Goal: Information Seeking & Learning: Learn about a topic

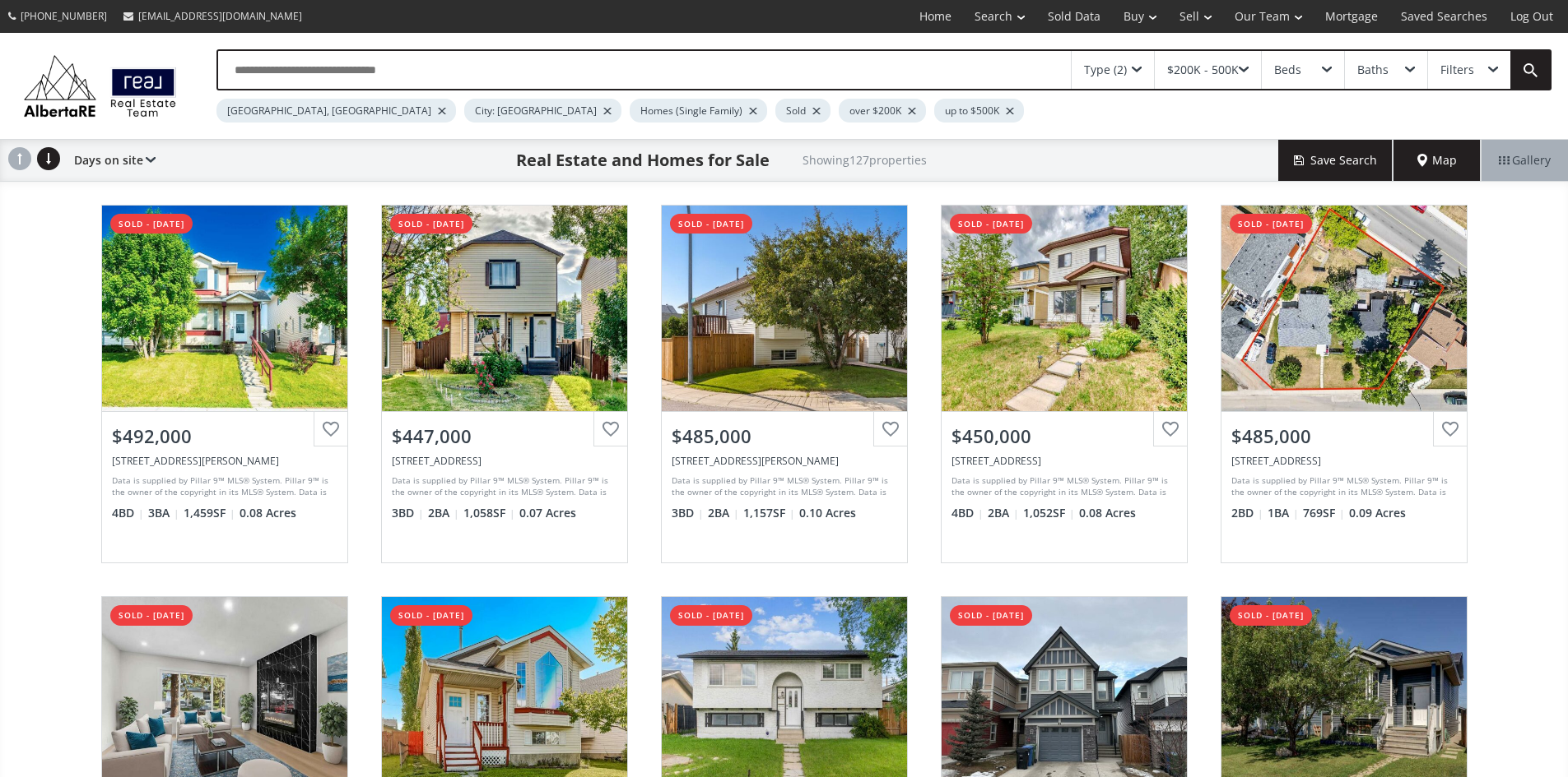
click at [1246, 69] on div "$200K - 500K" at bounding box center [1208, 70] width 106 height 38
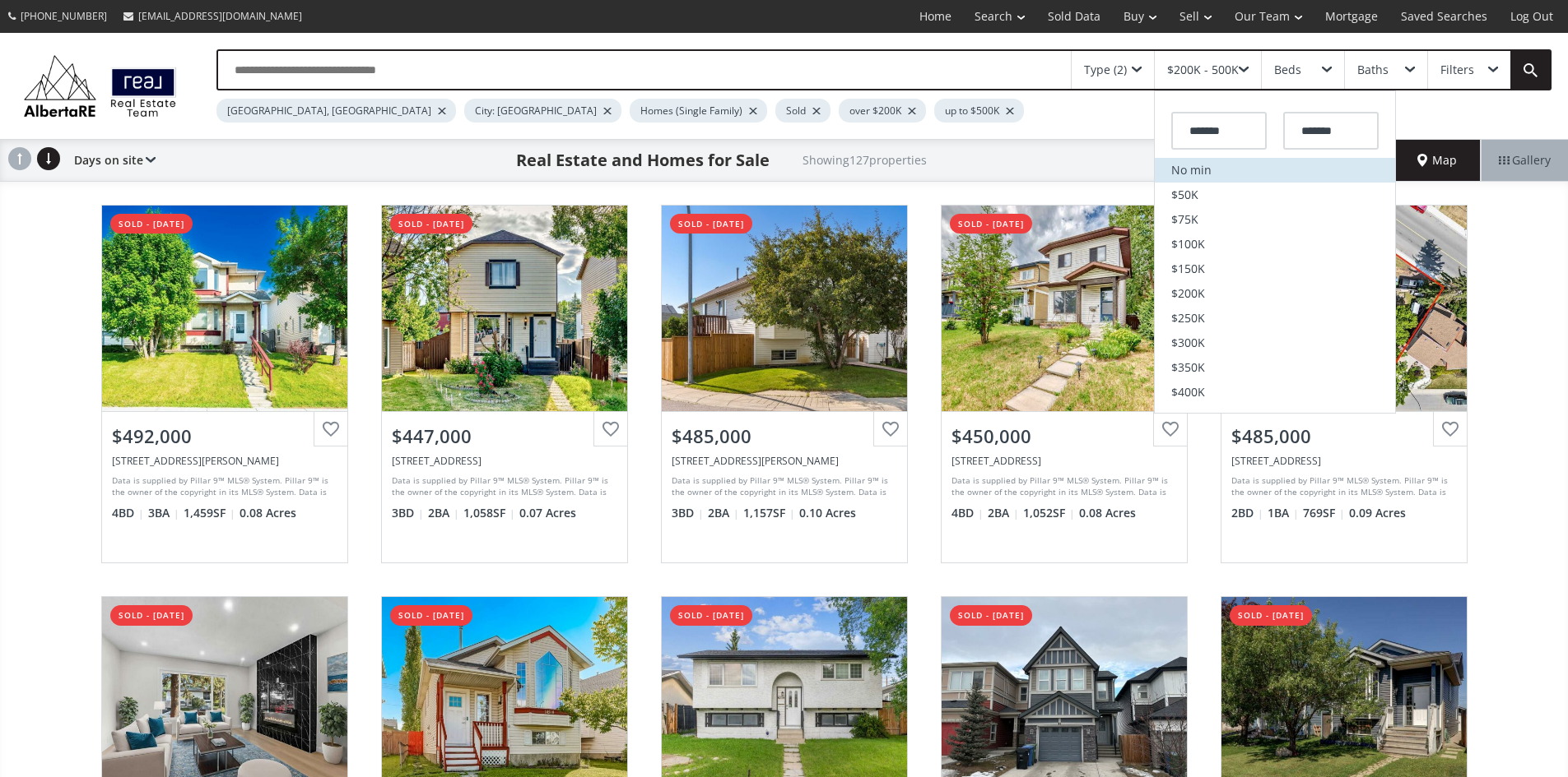
click at [1206, 179] on li "No min" at bounding box center [1275, 170] width 240 height 24
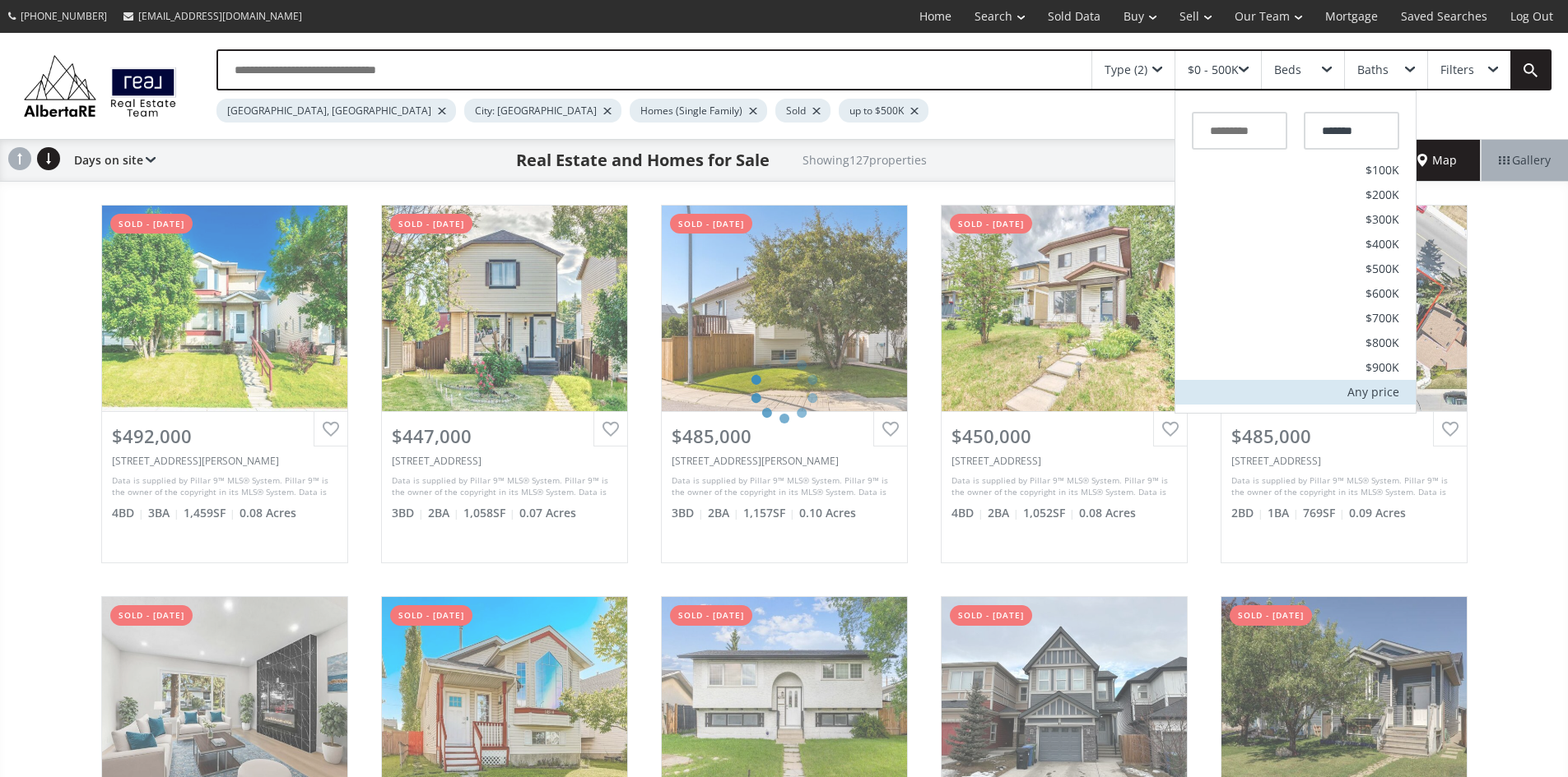
click at [1373, 398] on div "Any price" at bounding box center [1373, 392] width 52 height 11
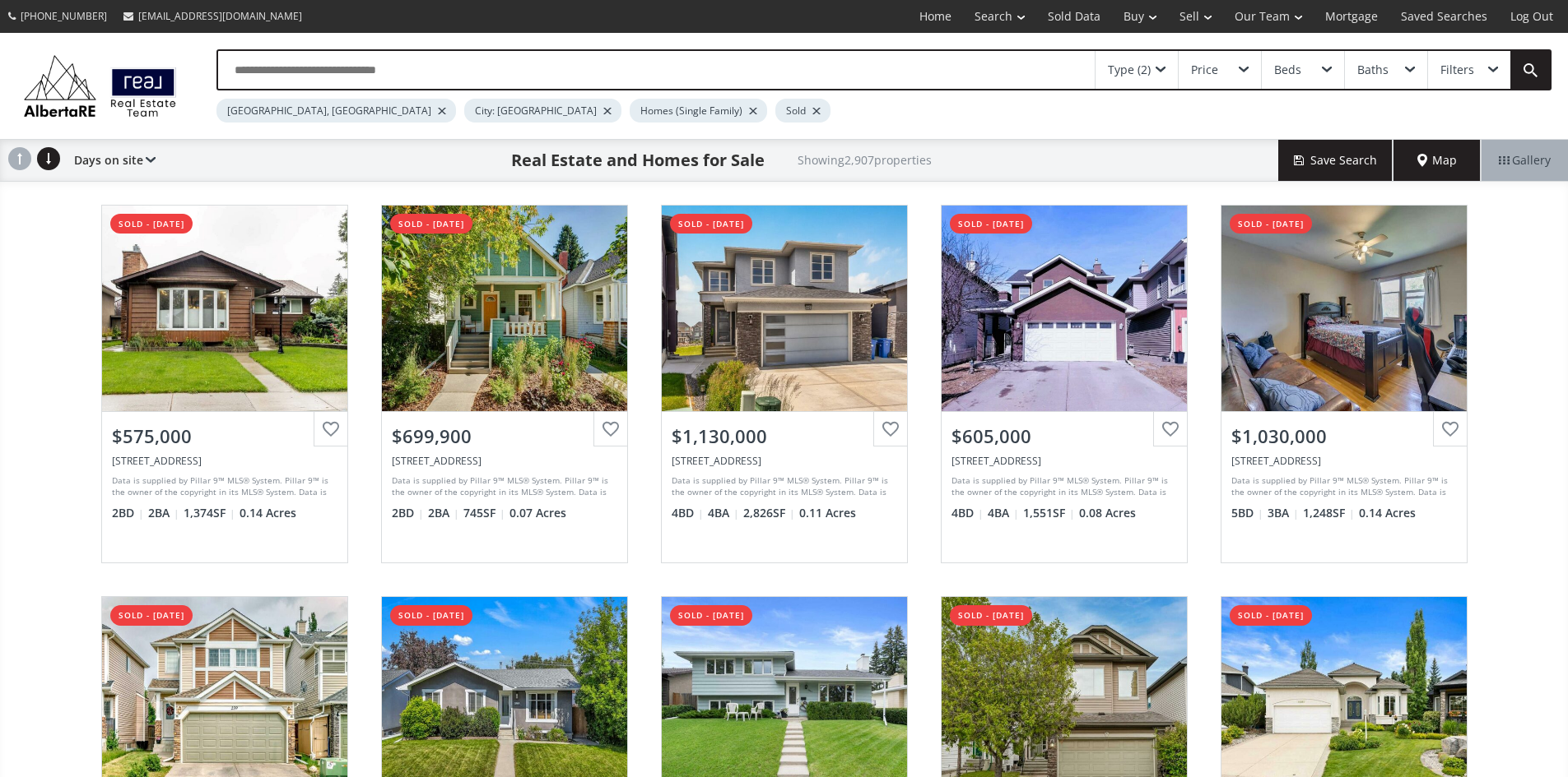
click at [1169, 73] on div "Type (2)" at bounding box center [1136, 70] width 83 height 38
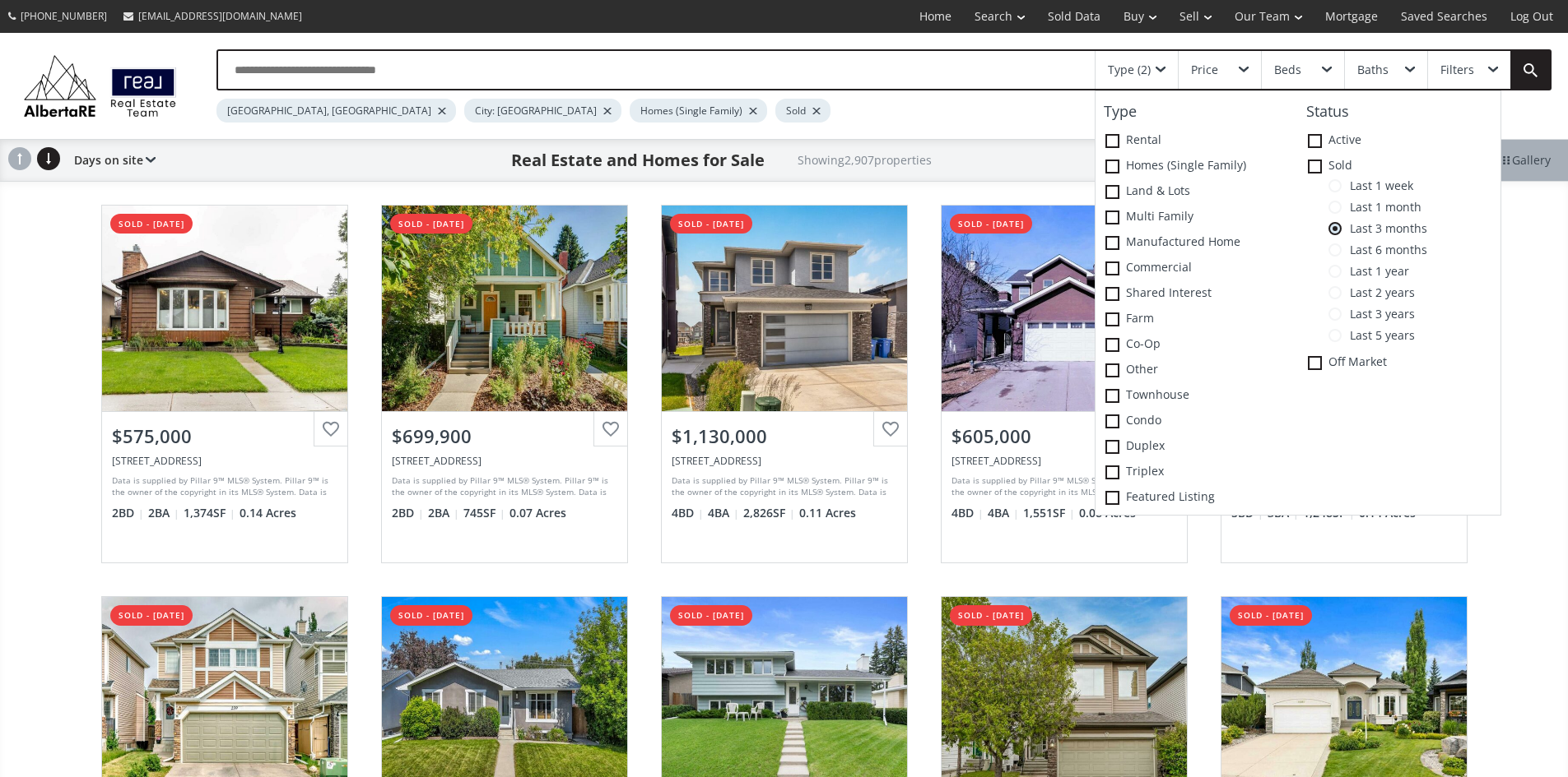
click at [1338, 192] on span at bounding box center [1334, 185] width 13 height 13
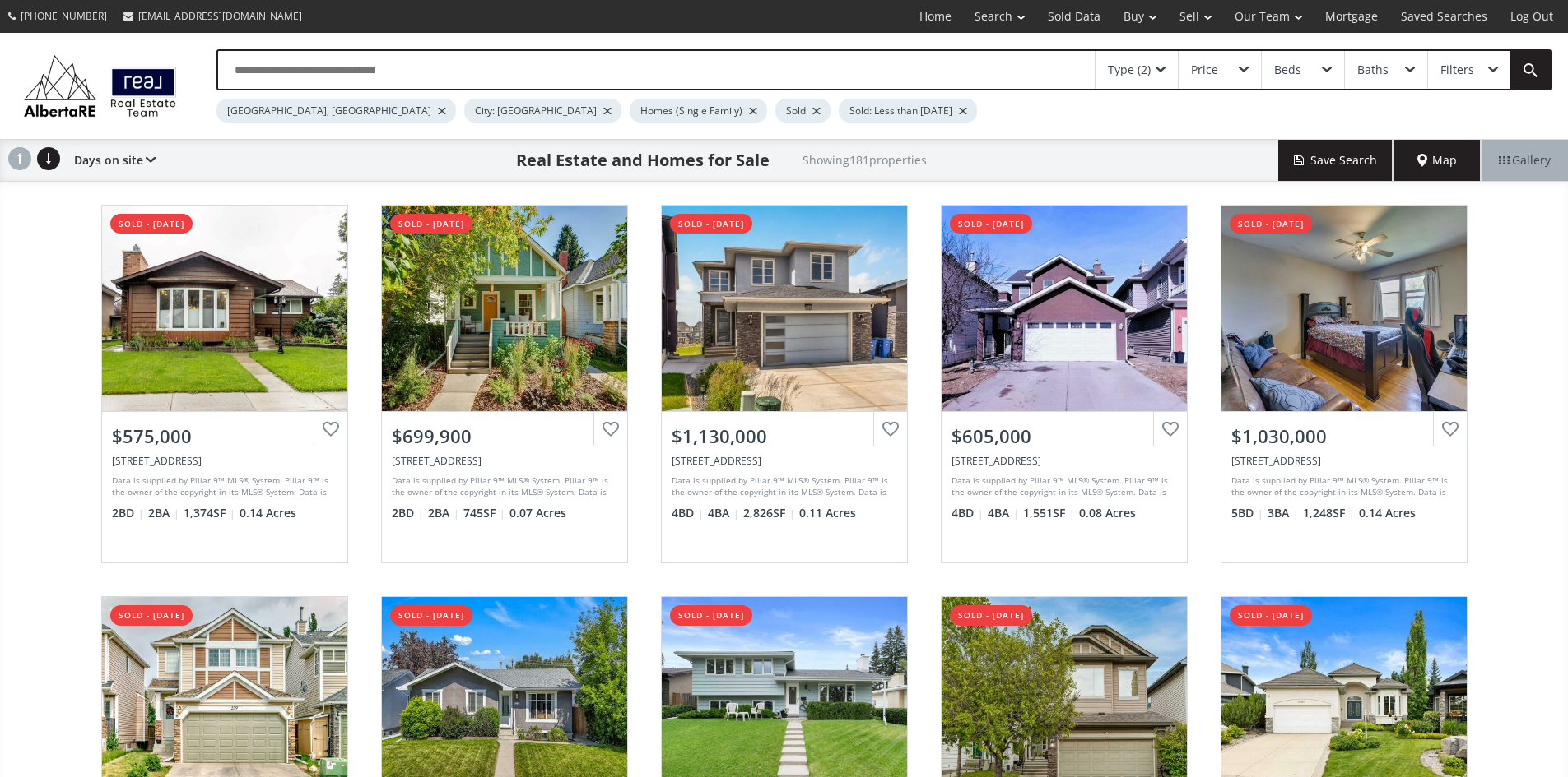
click at [1446, 169] on span "Map" at bounding box center [1436, 160] width 39 height 17
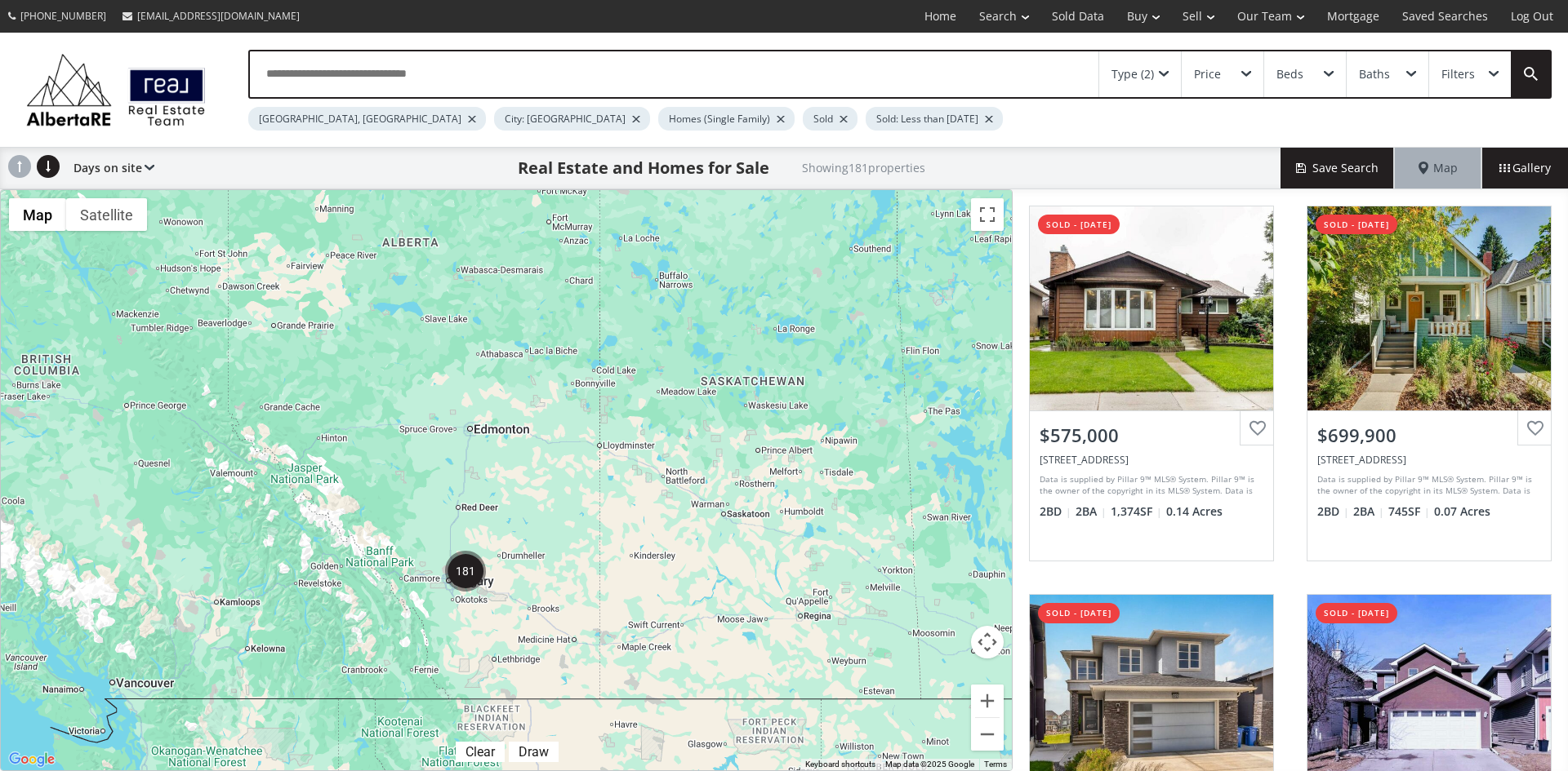
drag, startPoint x: 184, startPoint y: 546, endPoint x: 558, endPoint y: 546, distance: 374.0
click at [558, 546] on div "To navigate, press the arrow keys." at bounding box center [506, 480] width 1011 height 580
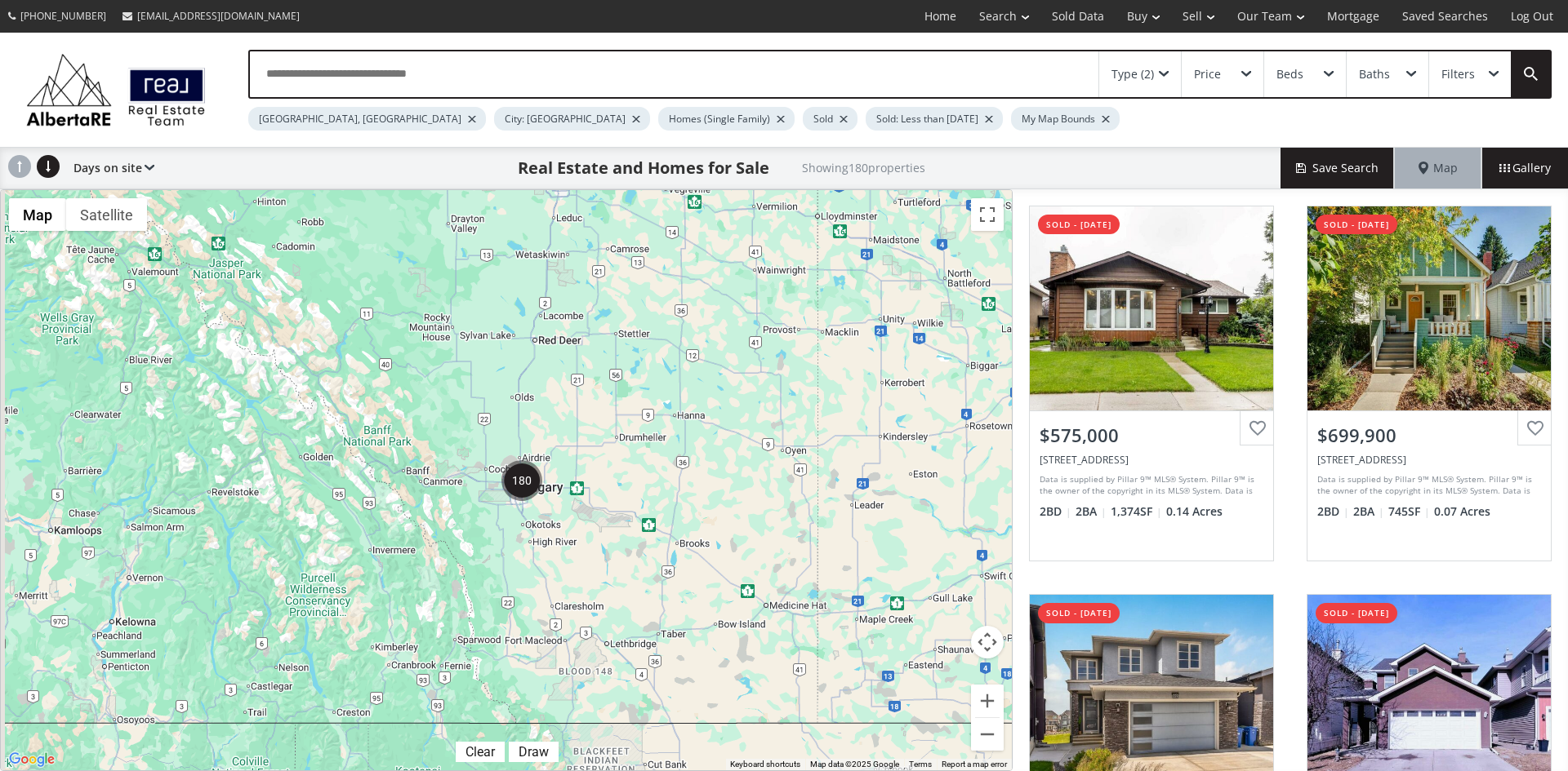
drag, startPoint x: 473, startPoint y: 672, endPoint x: 582, endPoint y: 456, distance: 241.9
click at [582, 456] on div "To navigate, press the arrow keys." at bounding box center [506, 480] width 1011 height 580
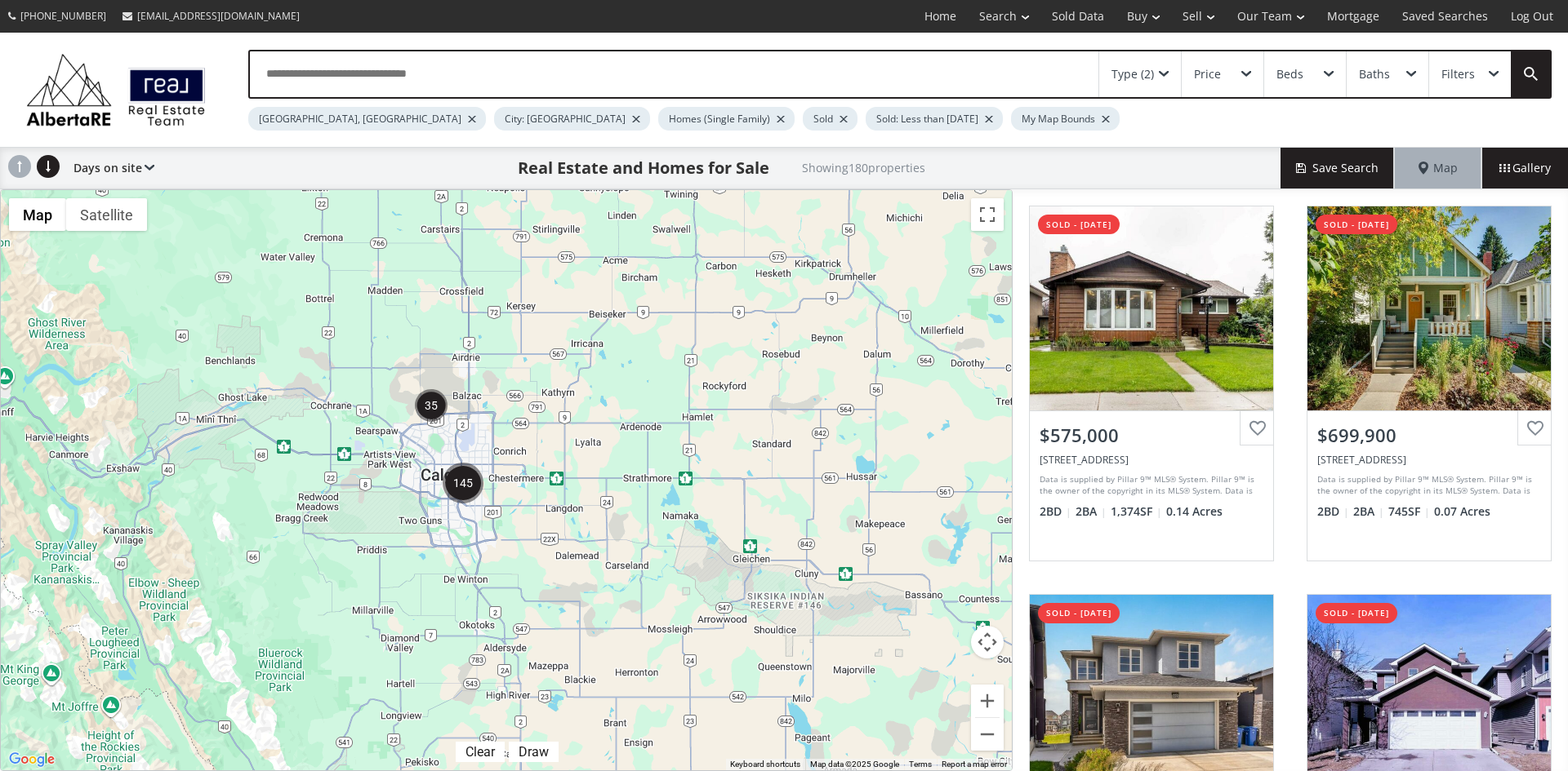
drag, startPoint x: 440, startPoint y: 339, endPoint x: 498, endPoint y: 422, distance: 101.3
click at [498, 422] on div "To navigate, press the arrow keys." at bounding box center [506, 480] width 1011 height 580
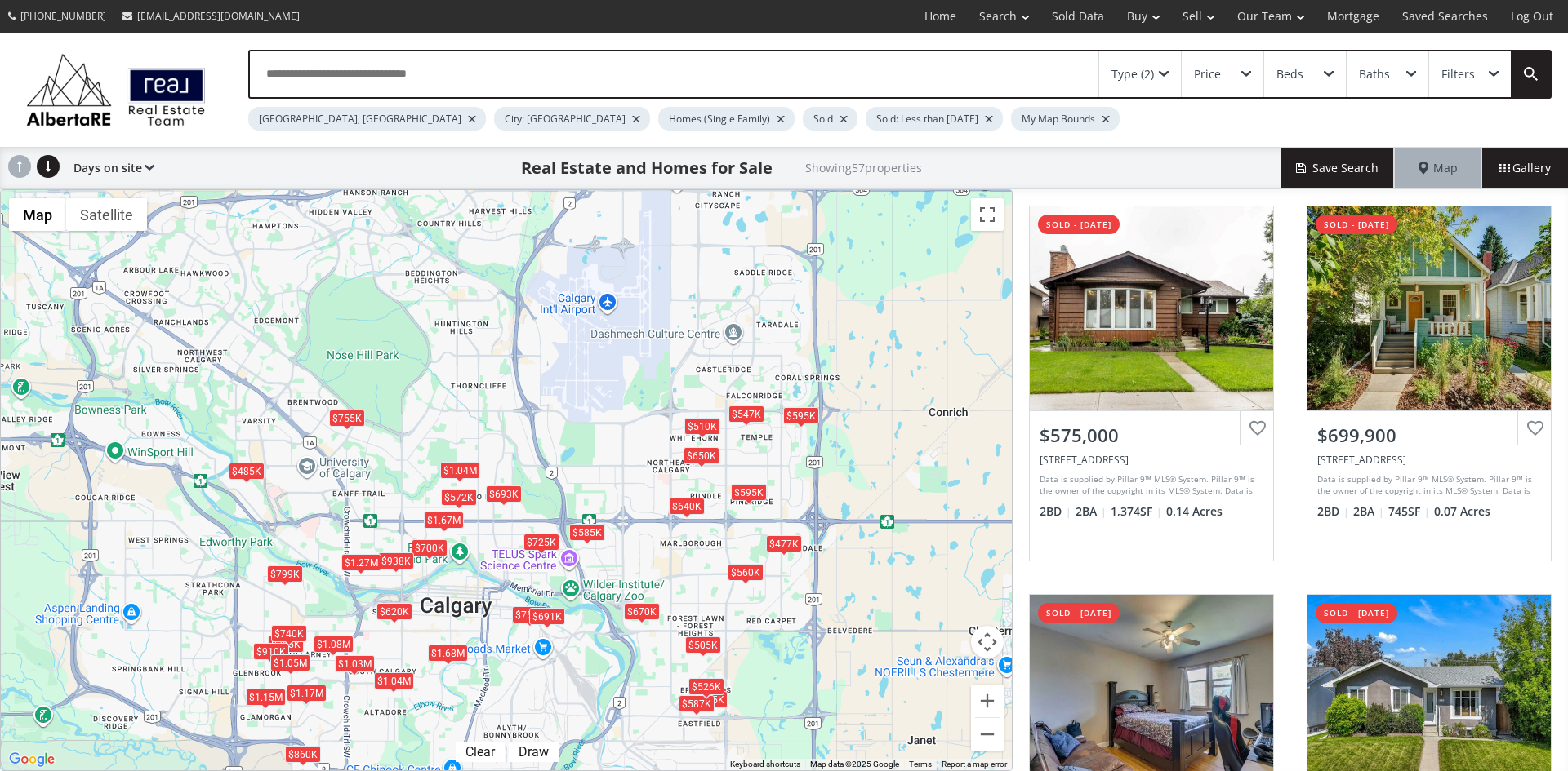
drag, startPoint x: 248, startPoint y: 389, endPoint x: 488, endPoint y: 624, distance: 335.9
click at [488, 624] on div "To navigate, press the arrow keys. $575K $700K $1.03M $785K $860K $620K $2.35M …" at bounding box center [506, 480] width 1011 height 580
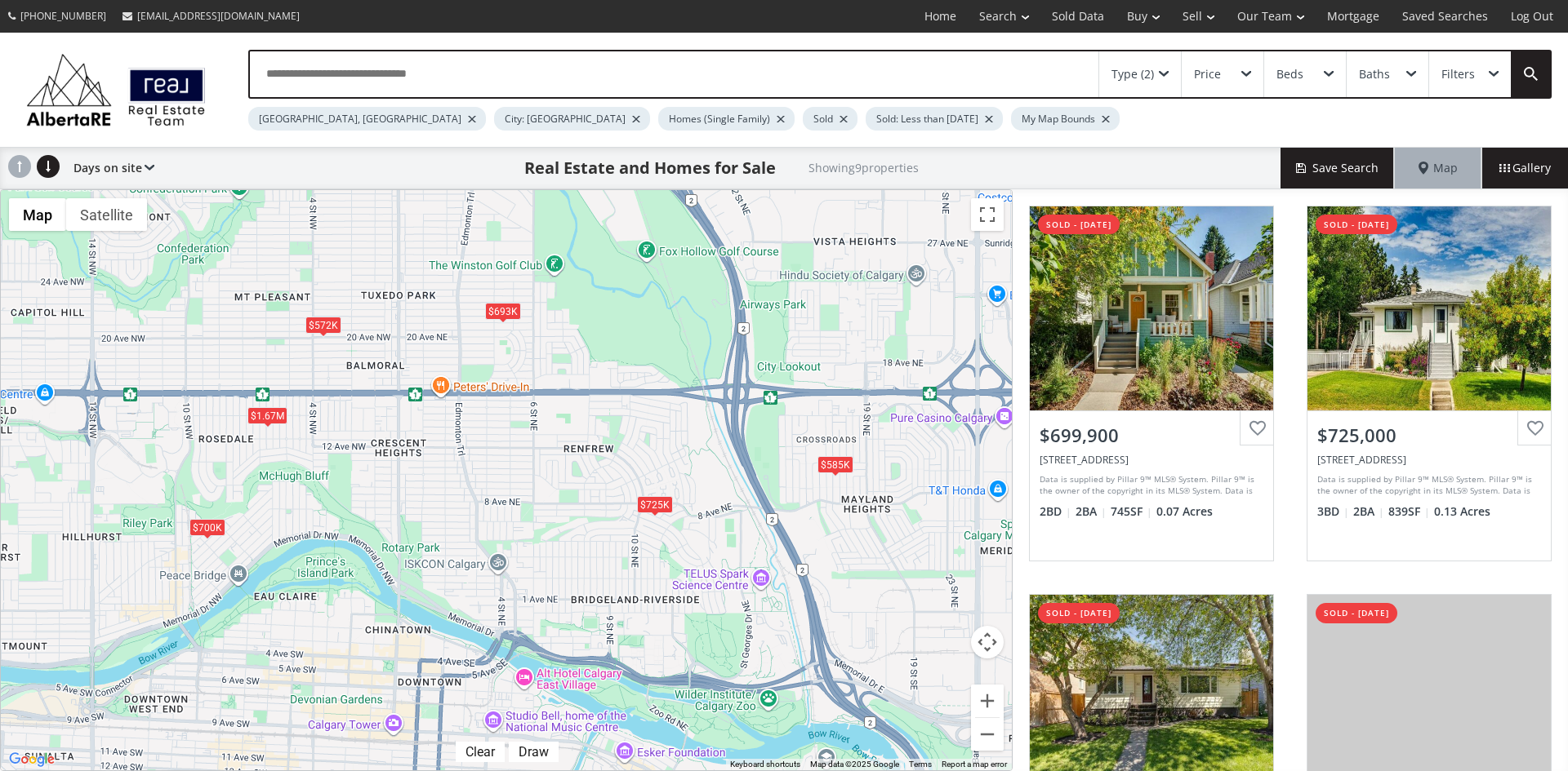
drag, startPoint x: 577, startPoint y: 582, endPoint x: 721, endPoint y: 632, distance: 152.4
click at [721, 632] on div "To navigate, press the arrow keys. $700K $725K $693K $1.67M $572K $670K $750K $…" at bounding box center [506, 480] width 1011 height 580
click at [651, 503] on div "$725K" at bounding box center [655, 504] width 36 height 17
click at [275, 412] on div "$1.67M" at bounding box center [268, 415] width 40 height 17
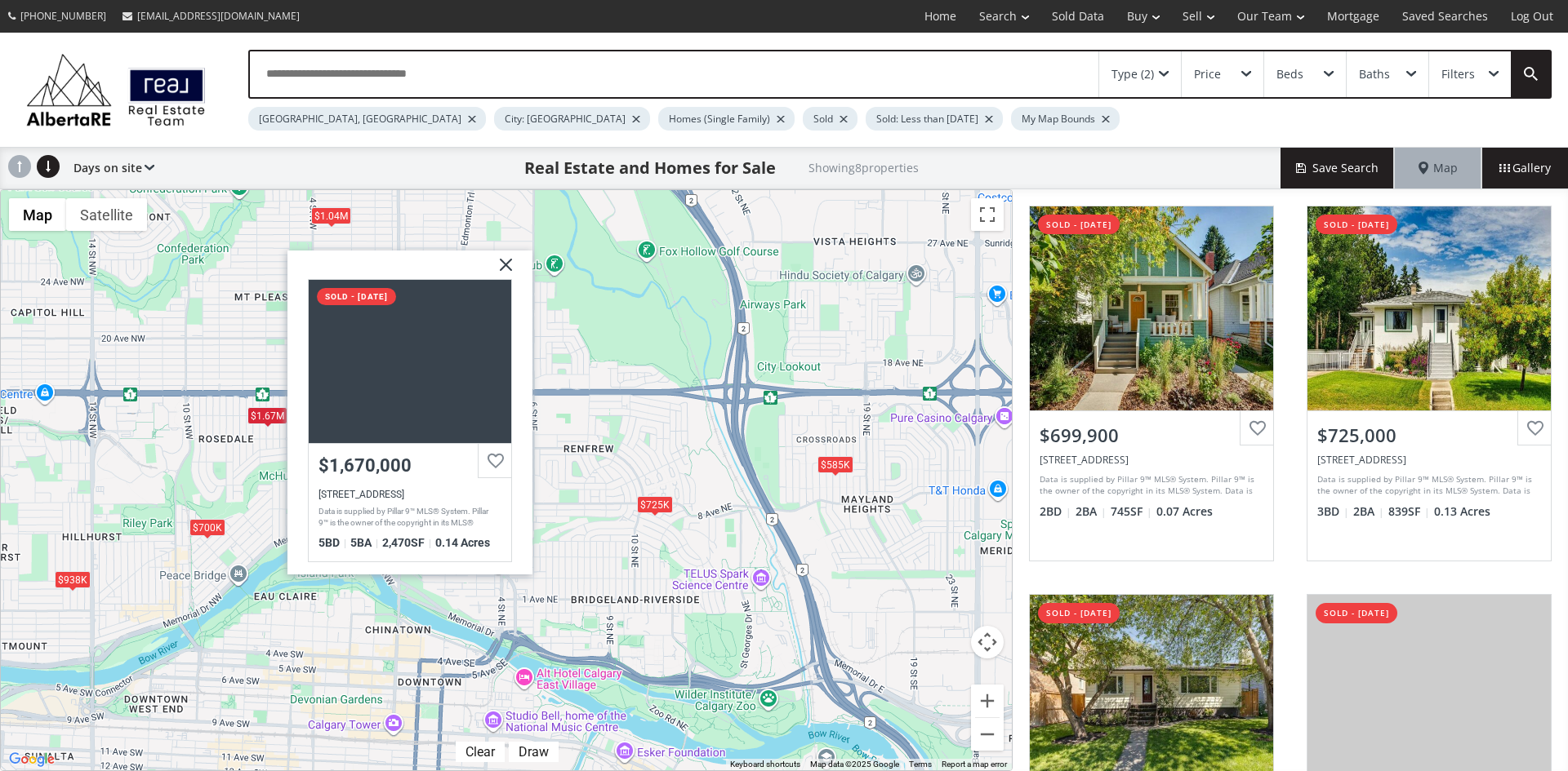
click at [507, 257] on img at bounding box center [499, 271] width 41 height 41
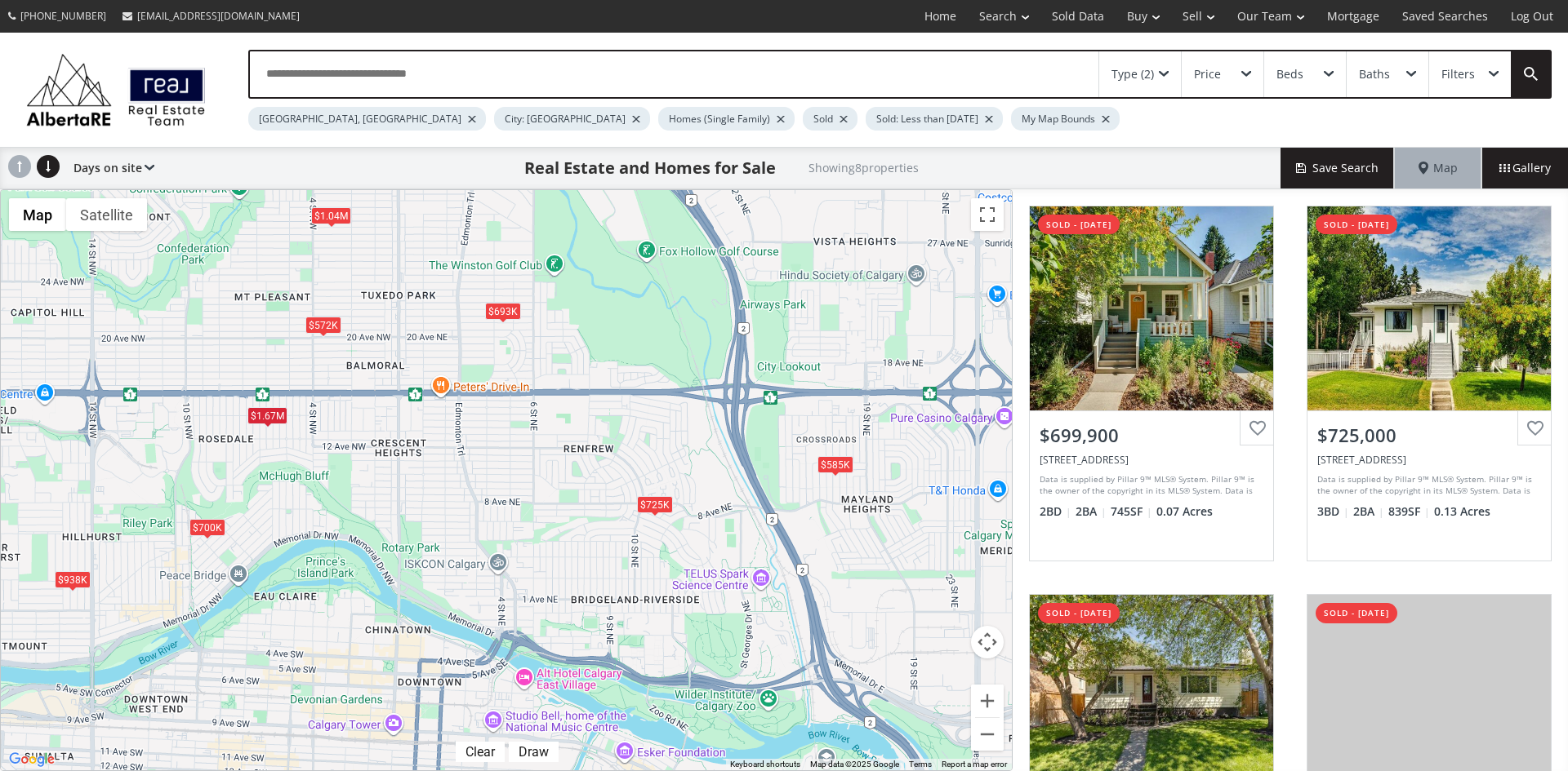
click at [215, 530] on div "$700K" at bounding box center [208, 527] width 36 height 17
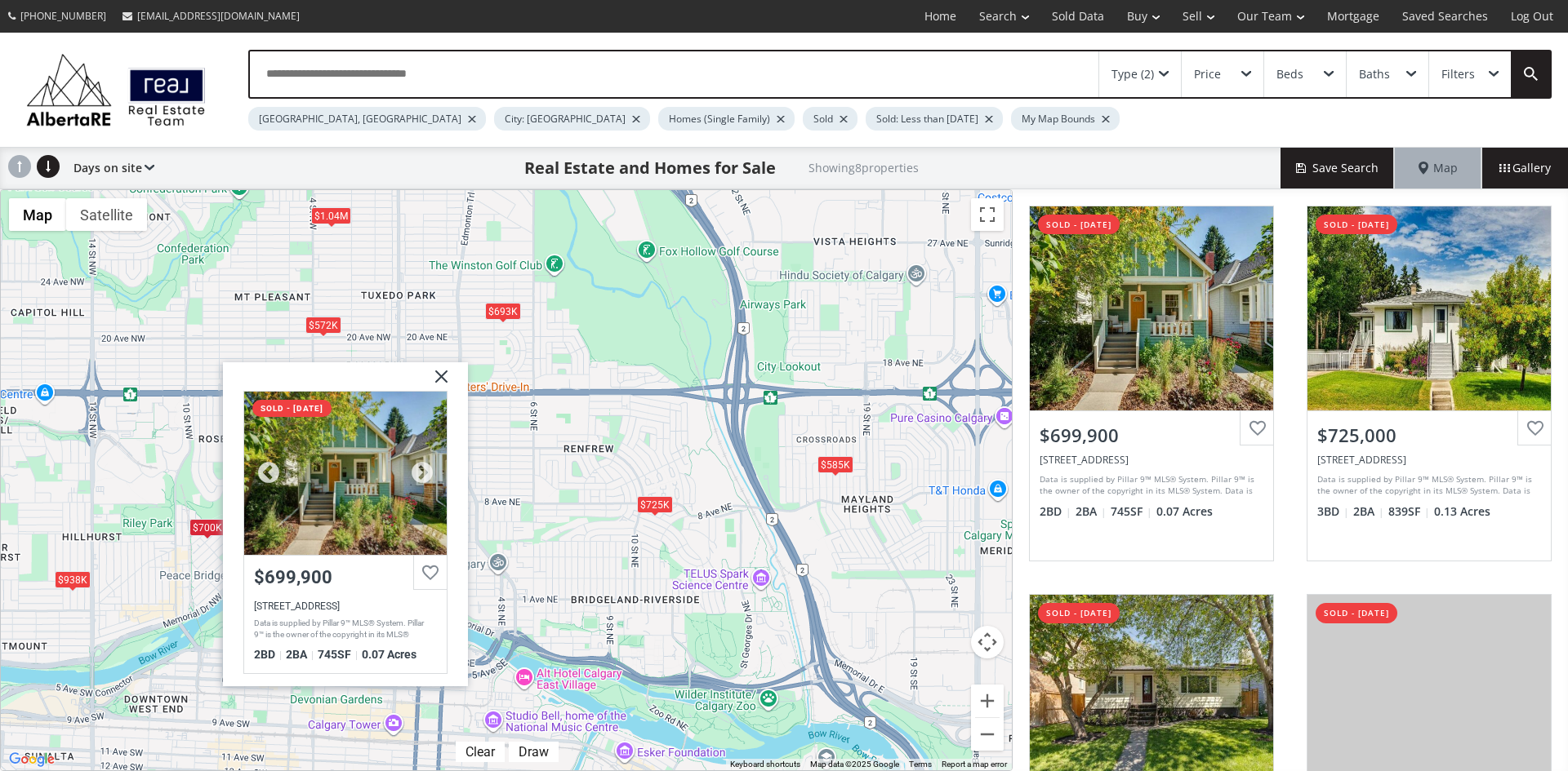
click at [387, 426] on div at bounding box center [345, 473] width 203 height 163
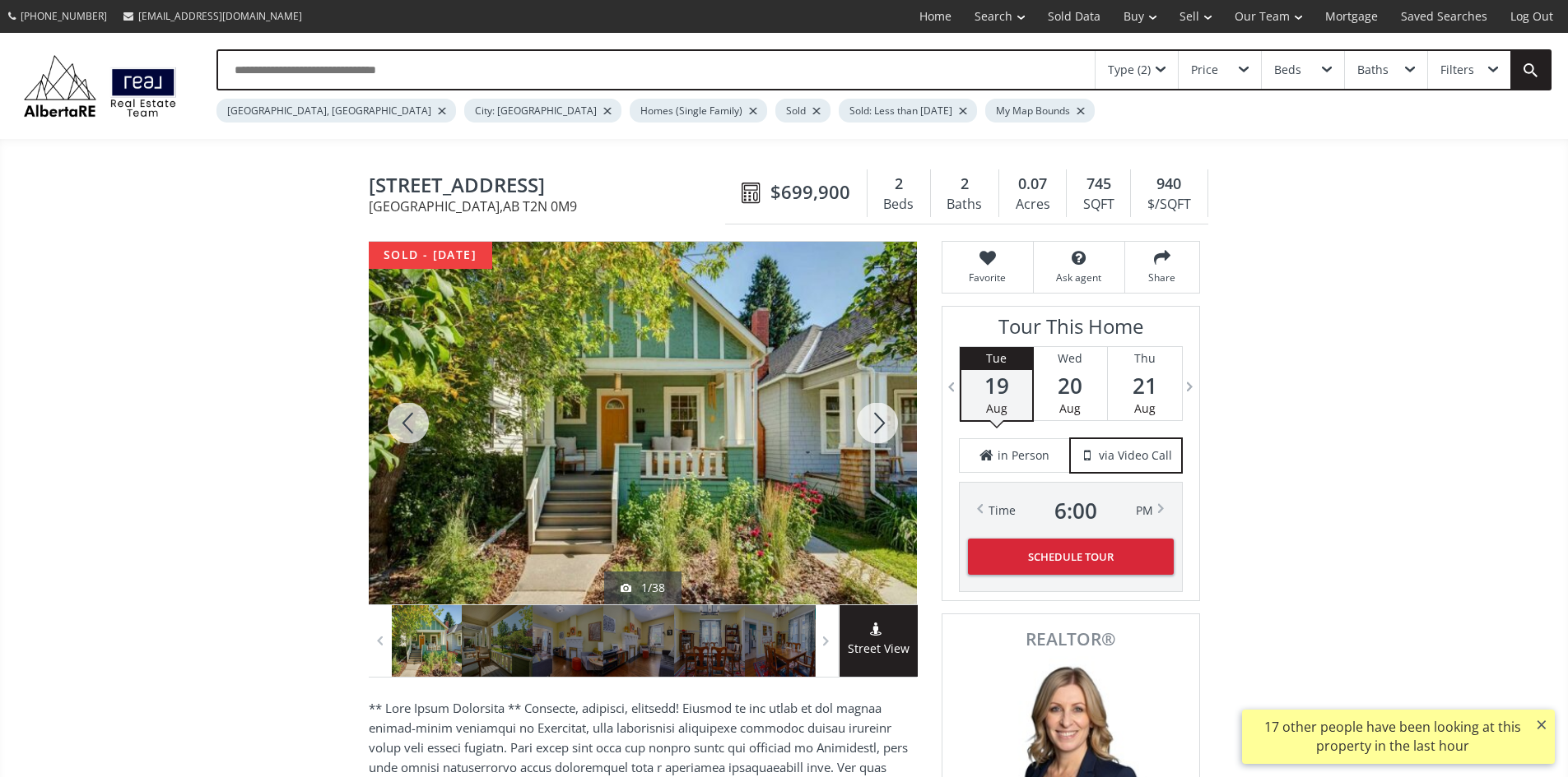
click at [874, 427] on div at bounding box center [877, 422] width 79 height 362
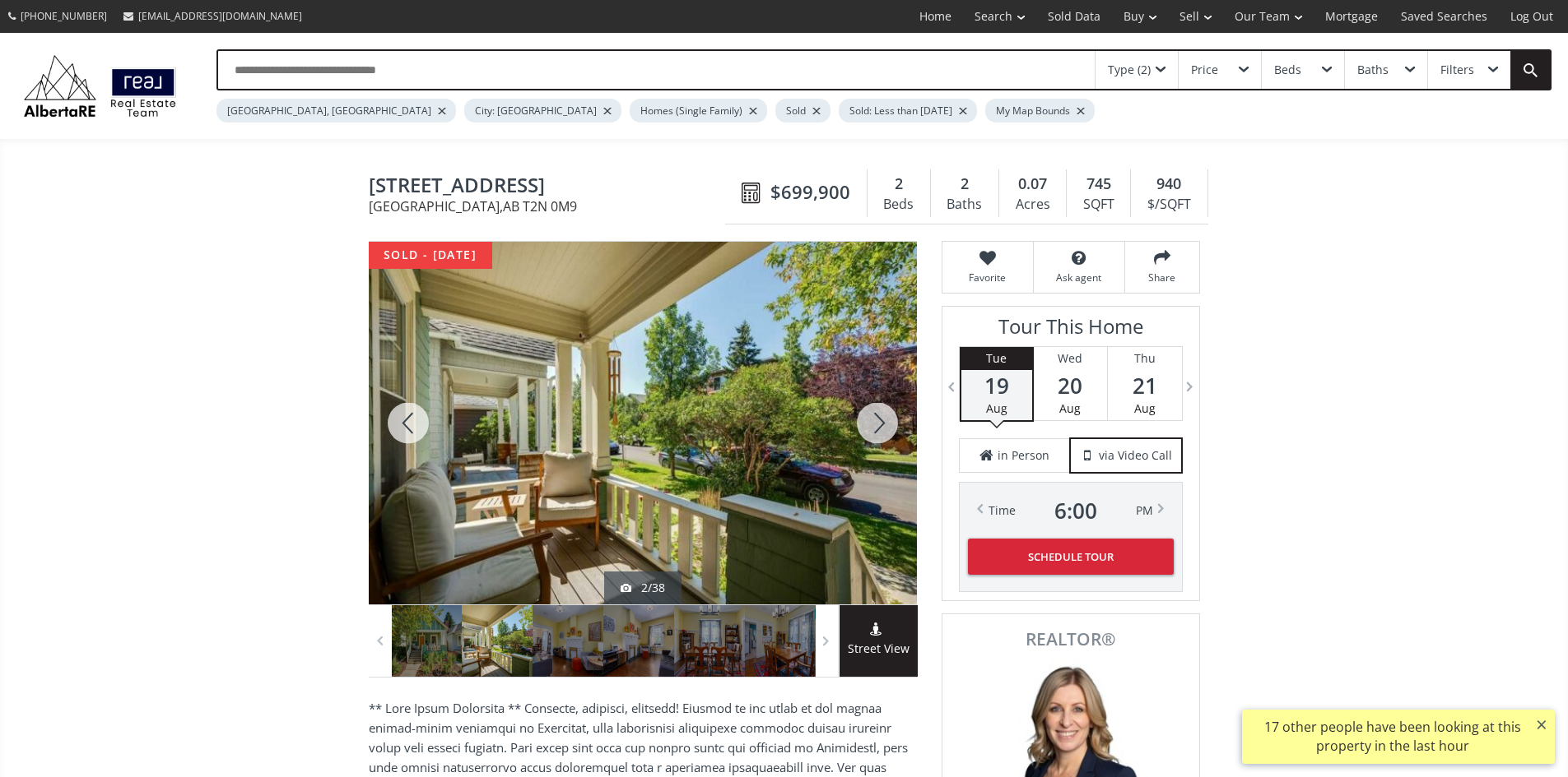
click at [874, 427] on div at bounding box center [877, 422] width 79 height 362
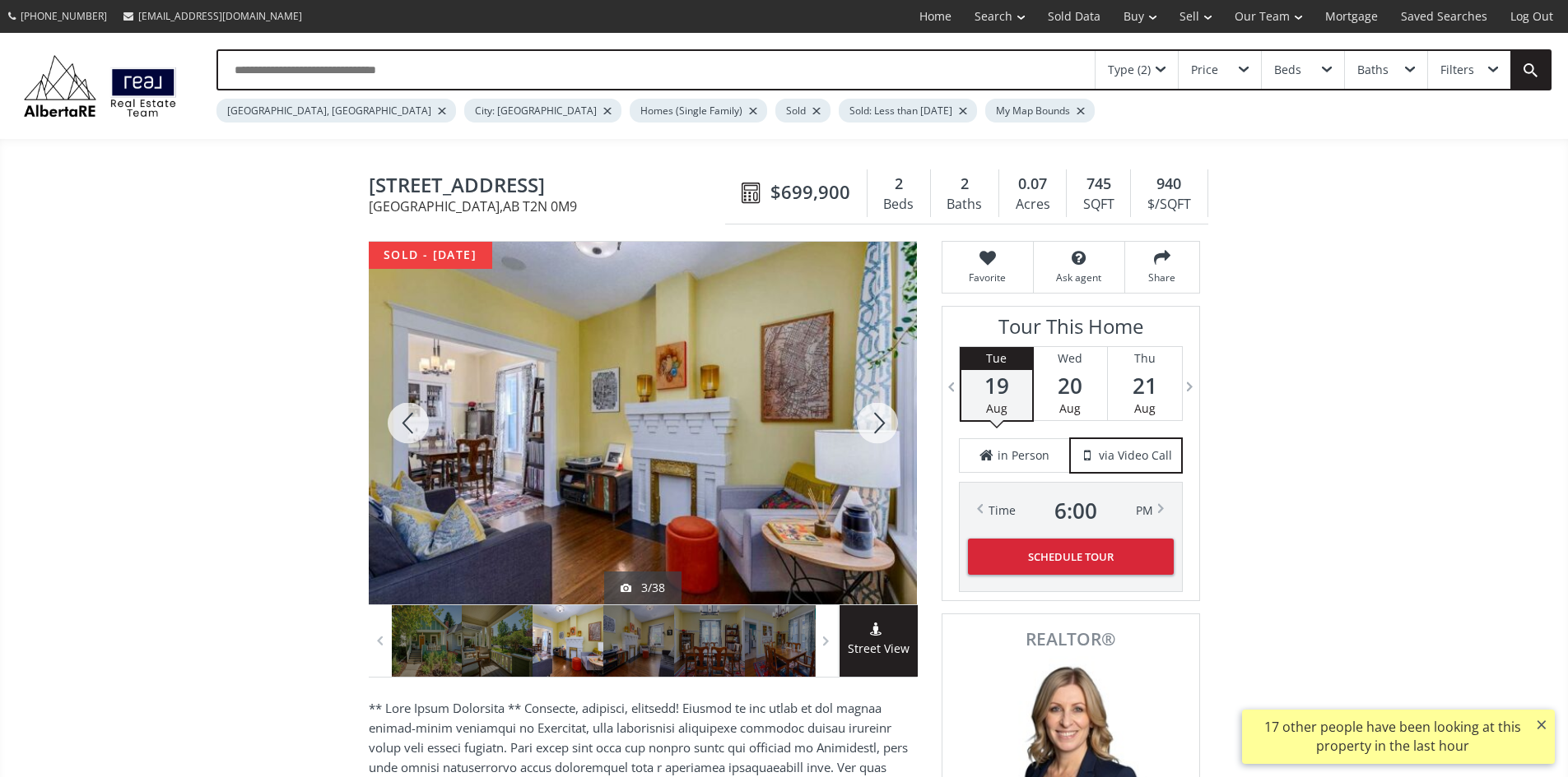
click at [874, 427] on div at bounding box center [877, 422] width 79 height 362
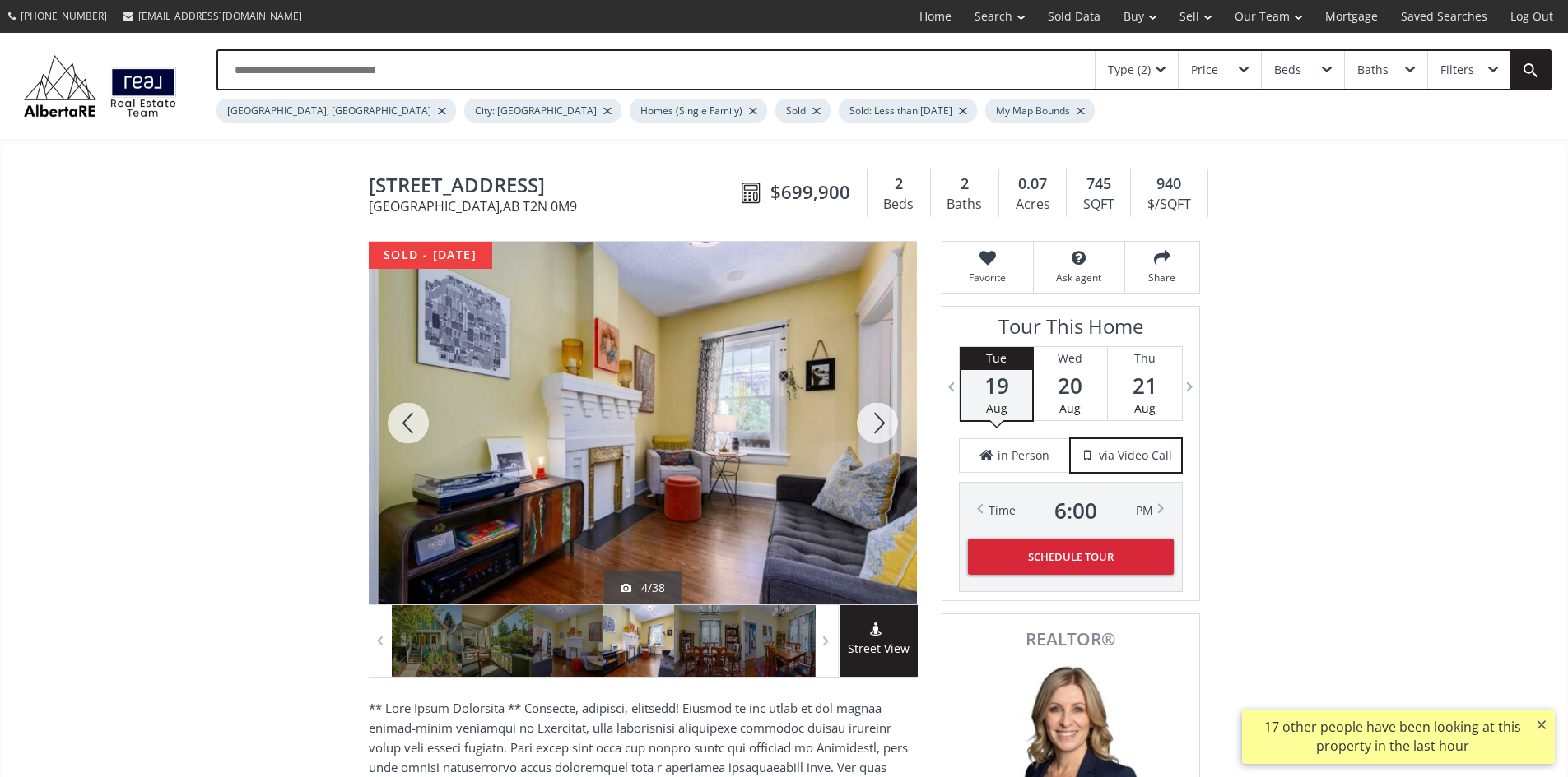
click at [874, 427] on div at bounding box center [877, 422] width 79 height 362
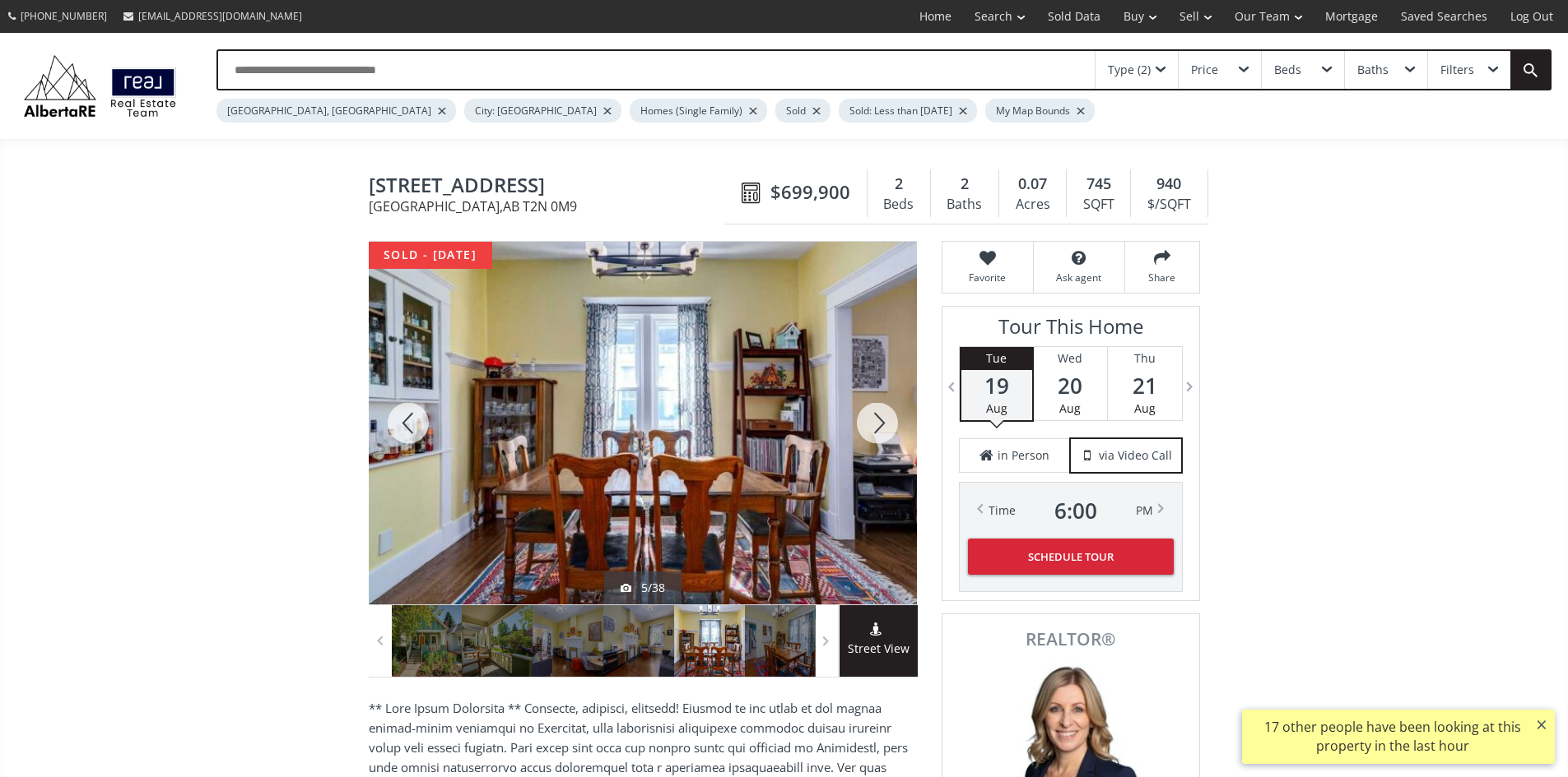
click at [875, 426] on div at bounding box center [877, 422] width 79 height 362
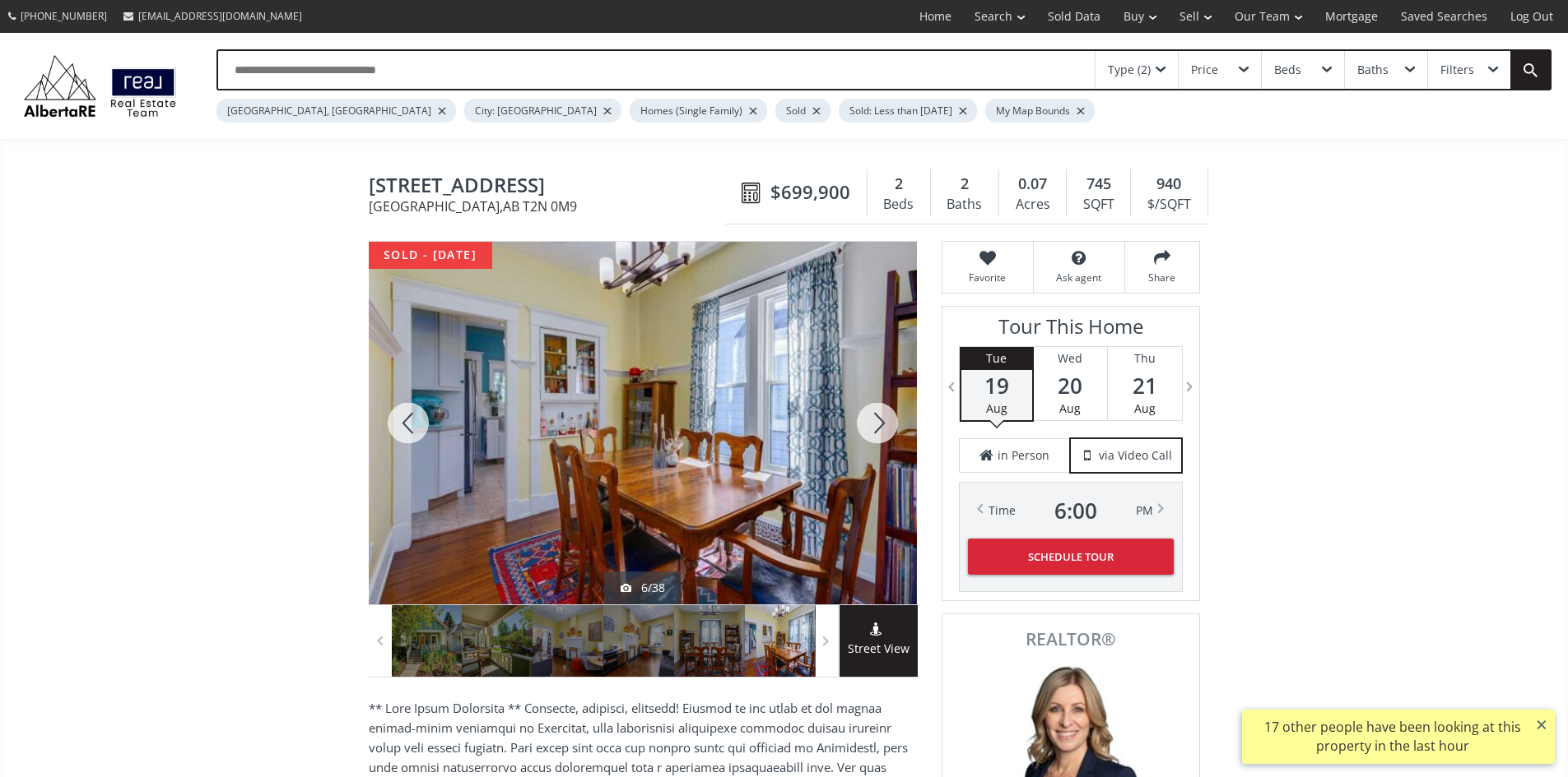
click at [875, 426] on div at bounding box center [877, 422] width 79 height 362
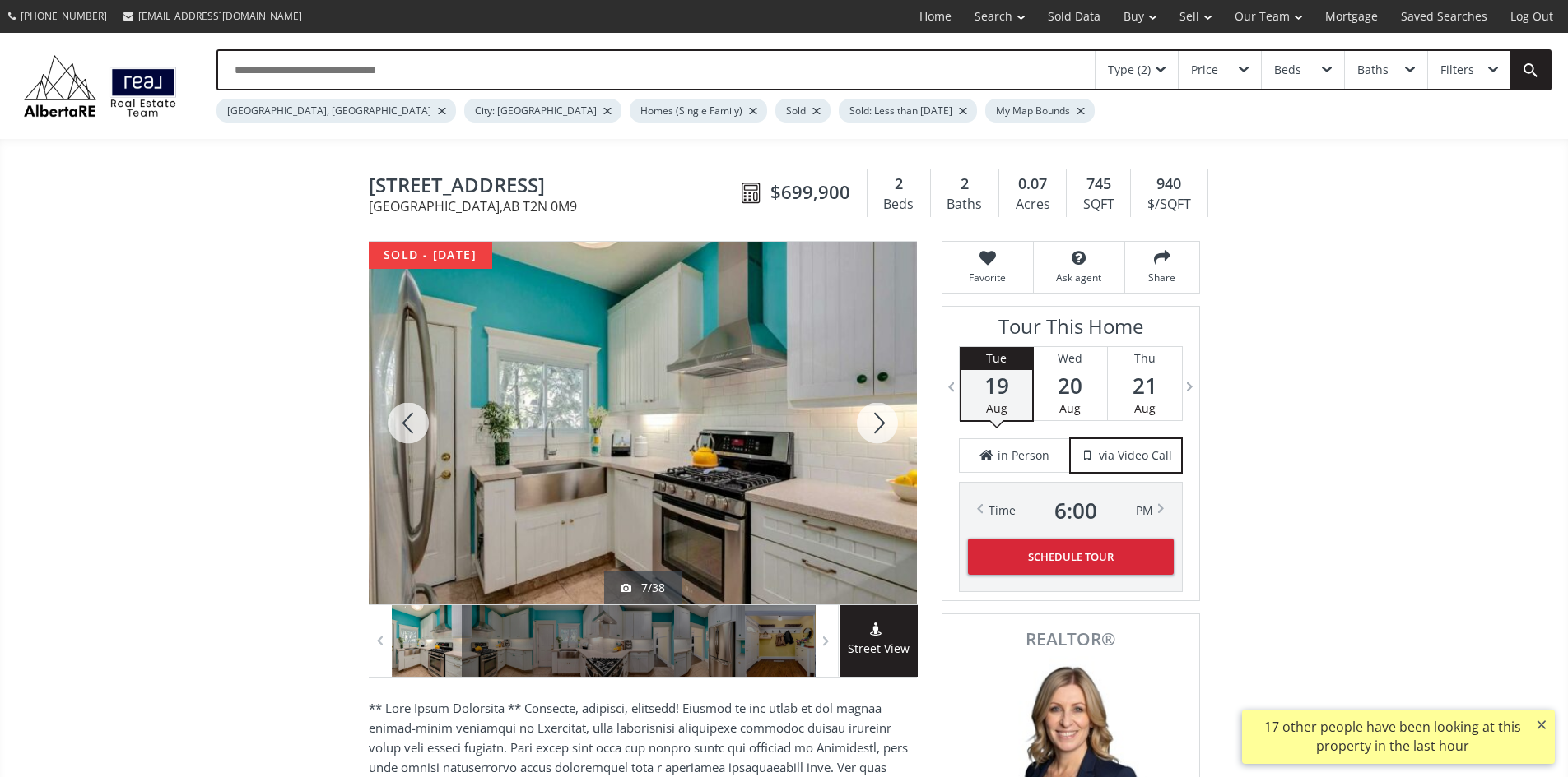
click at [875, 426] on div at bounding box center [877, 422] width 79 height 362
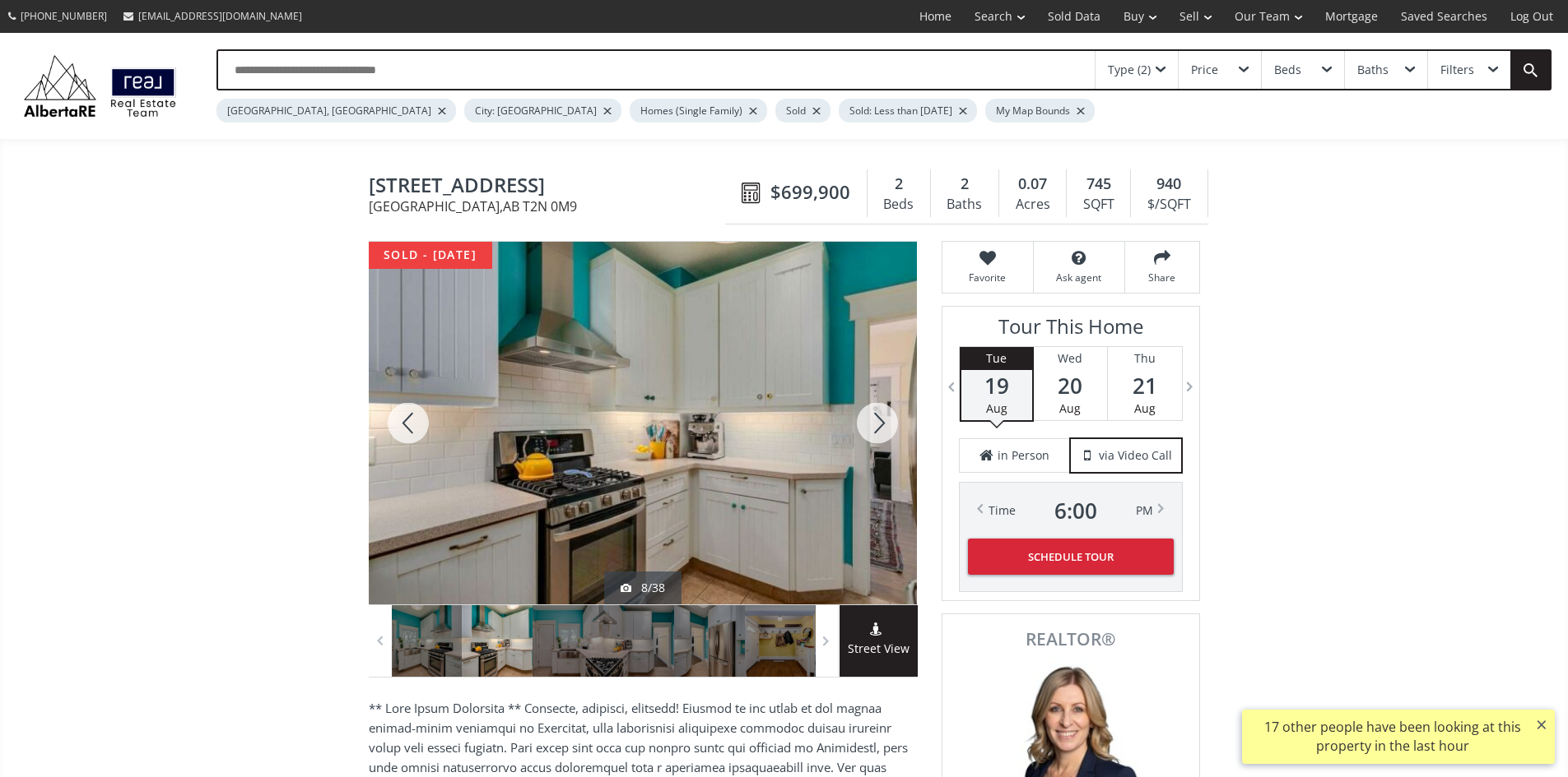
click at [875, 426] on div at bounding box center [877, 422] width 79 height 362
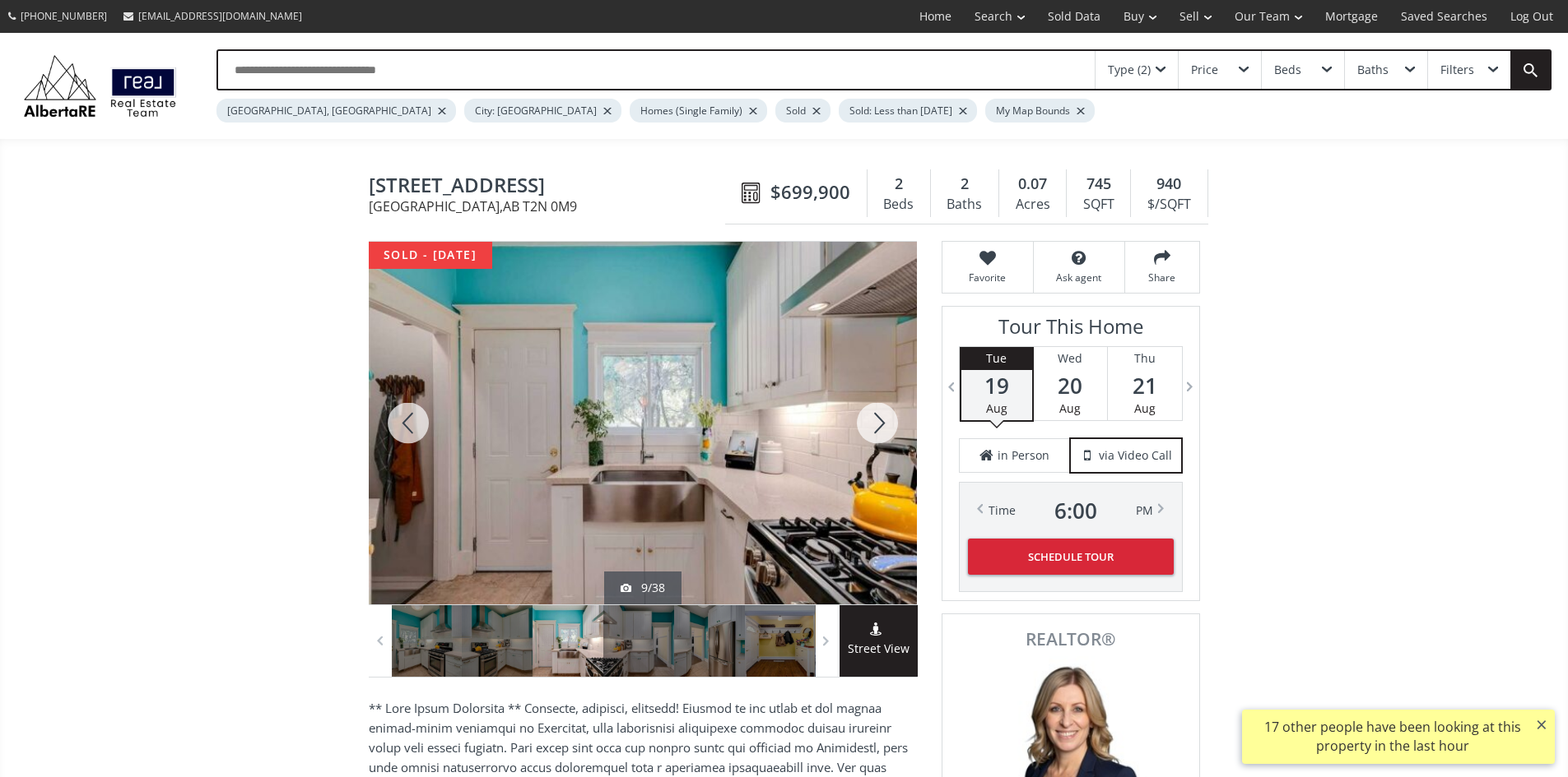
click at [875, 426] on div at bounding box center [877, 422] width 79 height 362
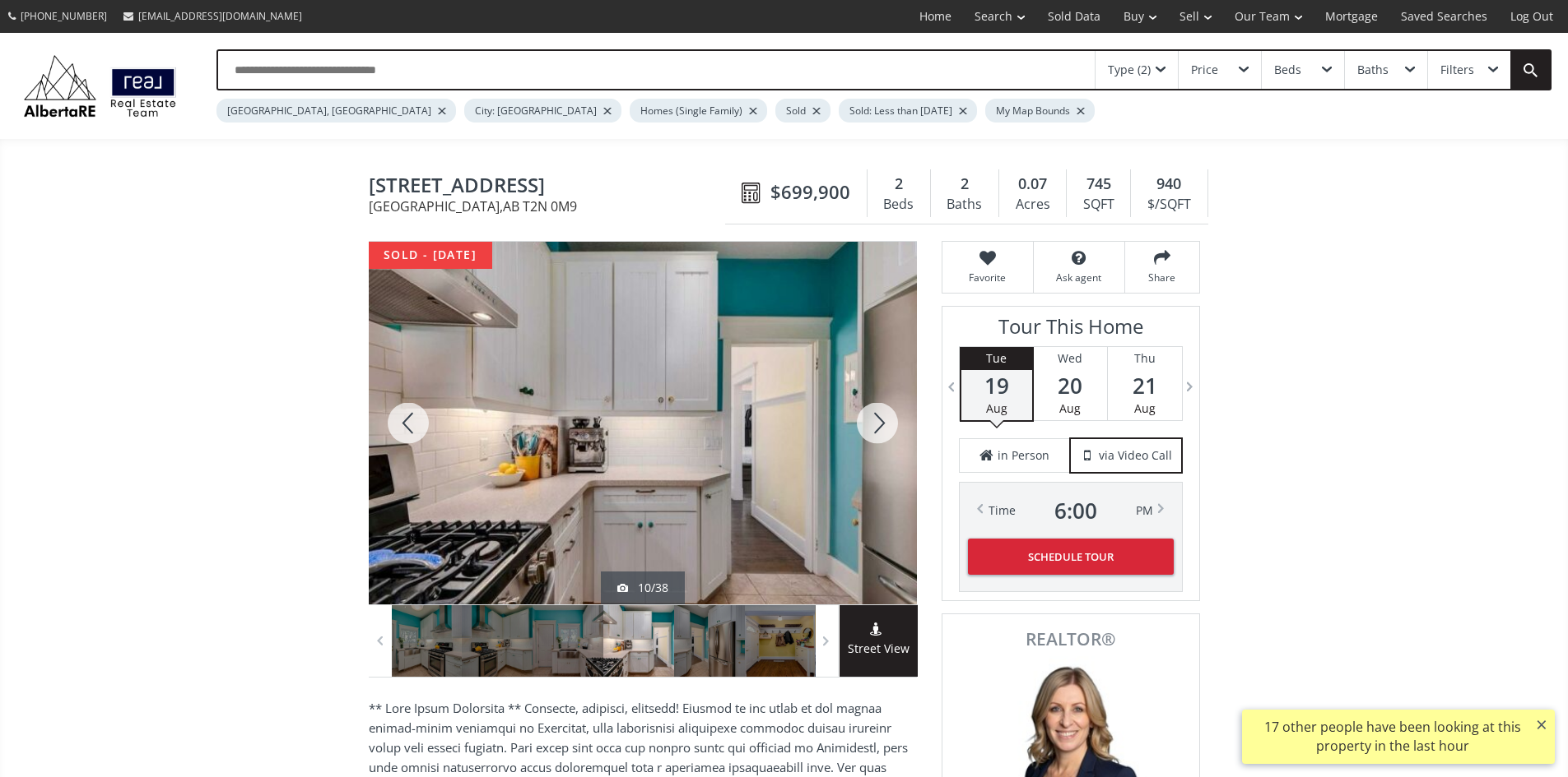
click at [875, 426] on div at bounding box center [877, 422] width 79 height 362
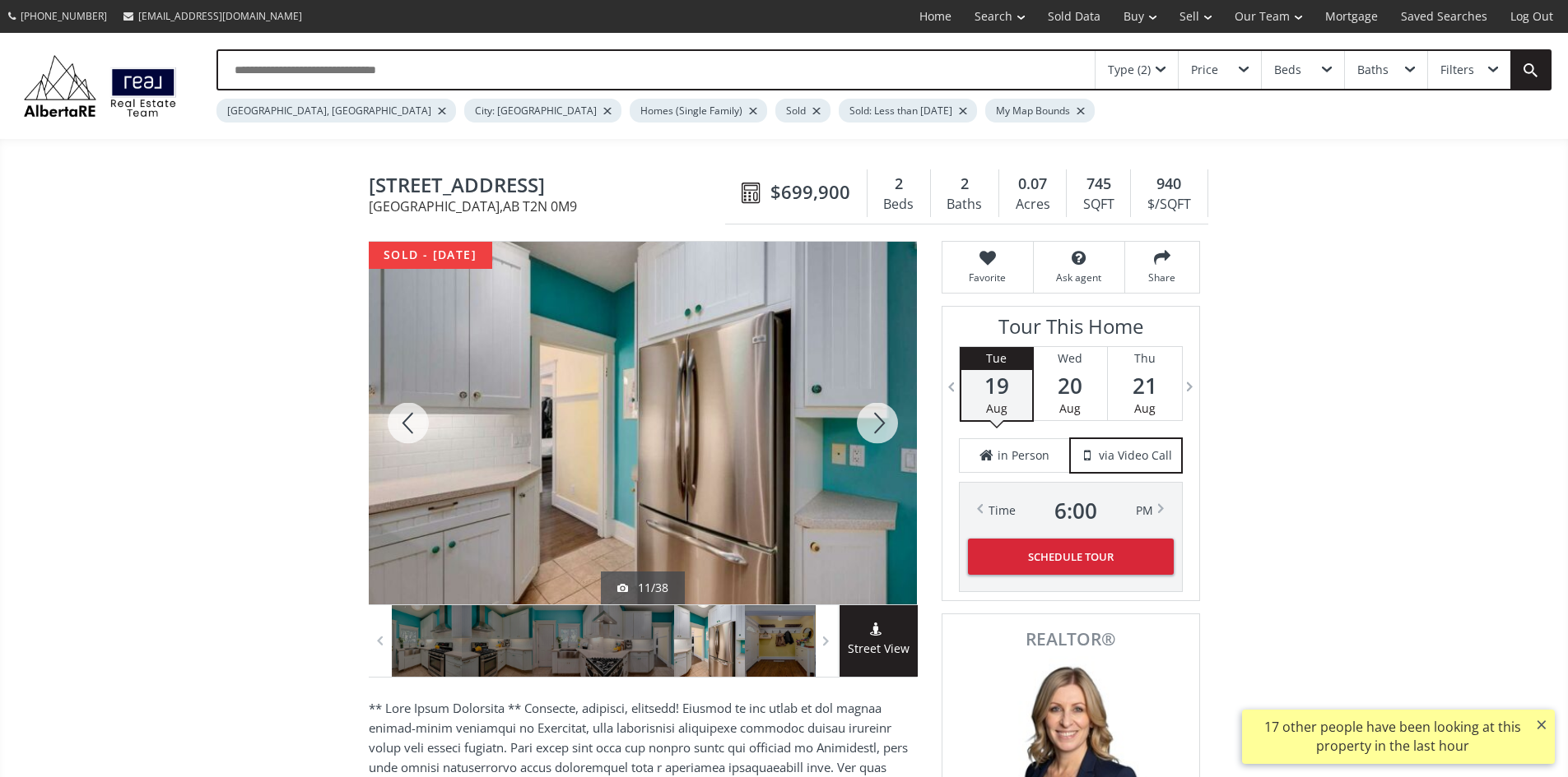
click at [875, 426] on div at bounding box center [877, 422] width 79 height 362
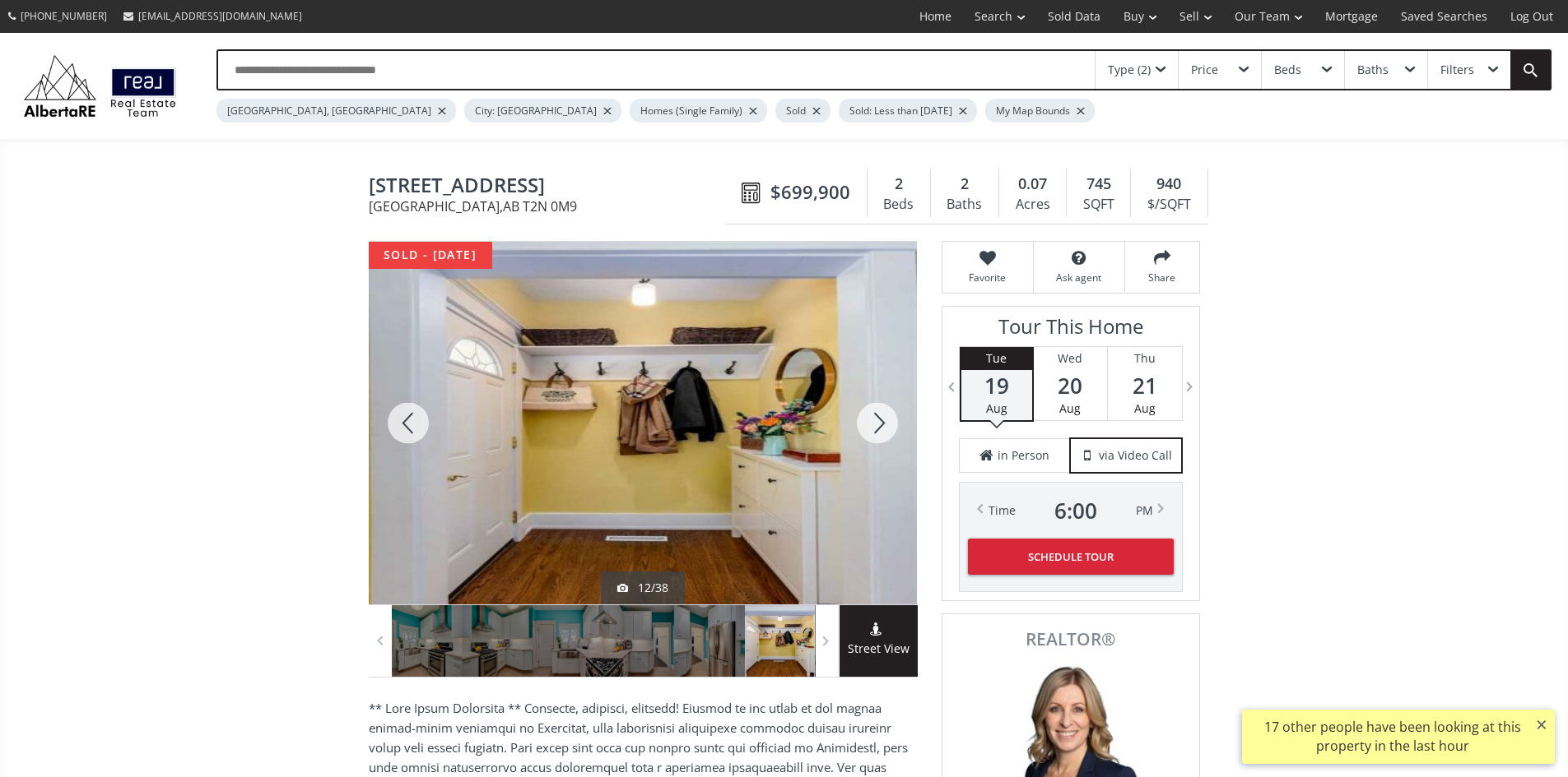
click at [875, 426] on div at bounding box center [877, 422] width 79 height 362
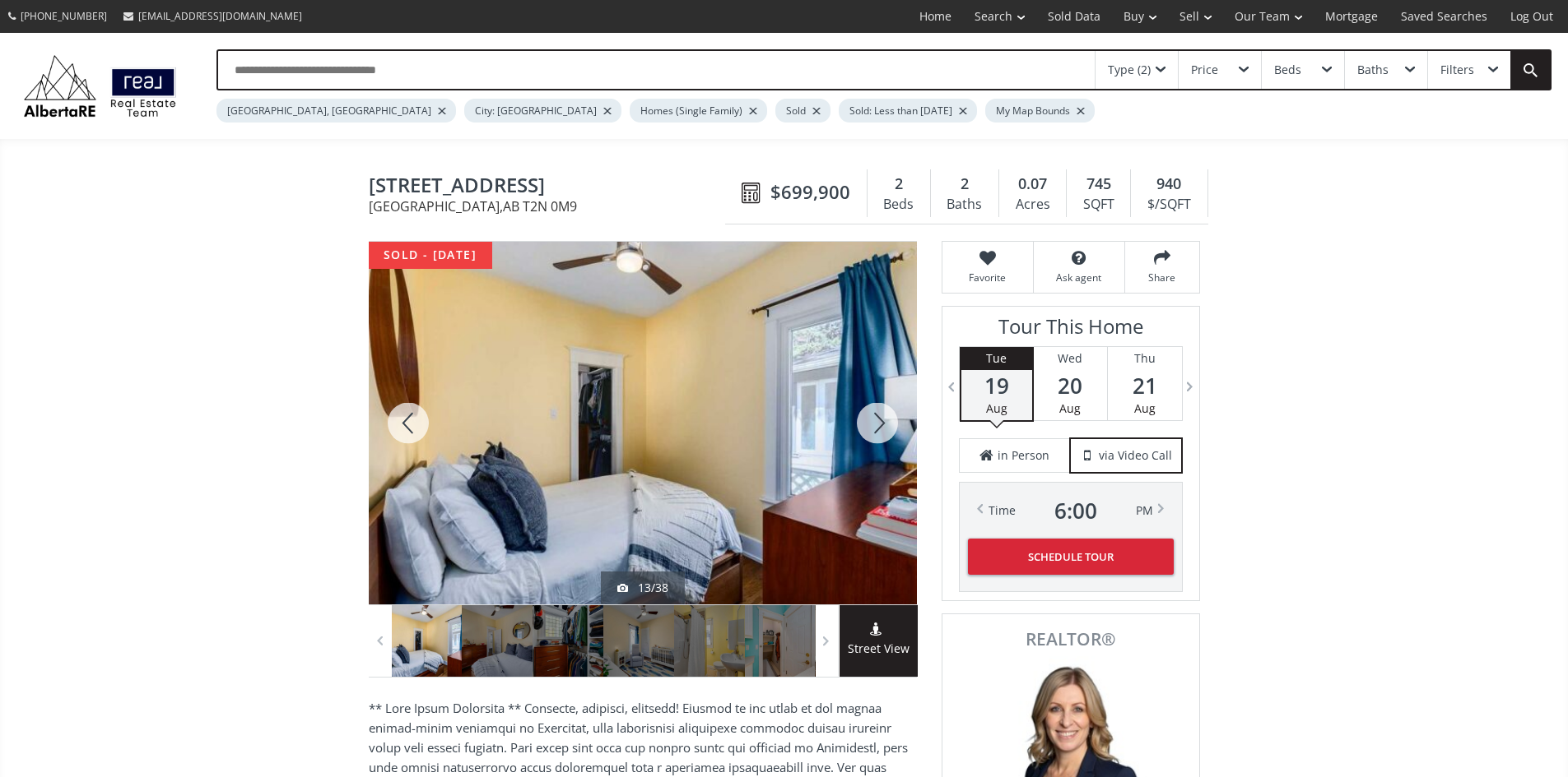
click at [875, 426] on div at bounding box center [877, 422] width 79 height 362
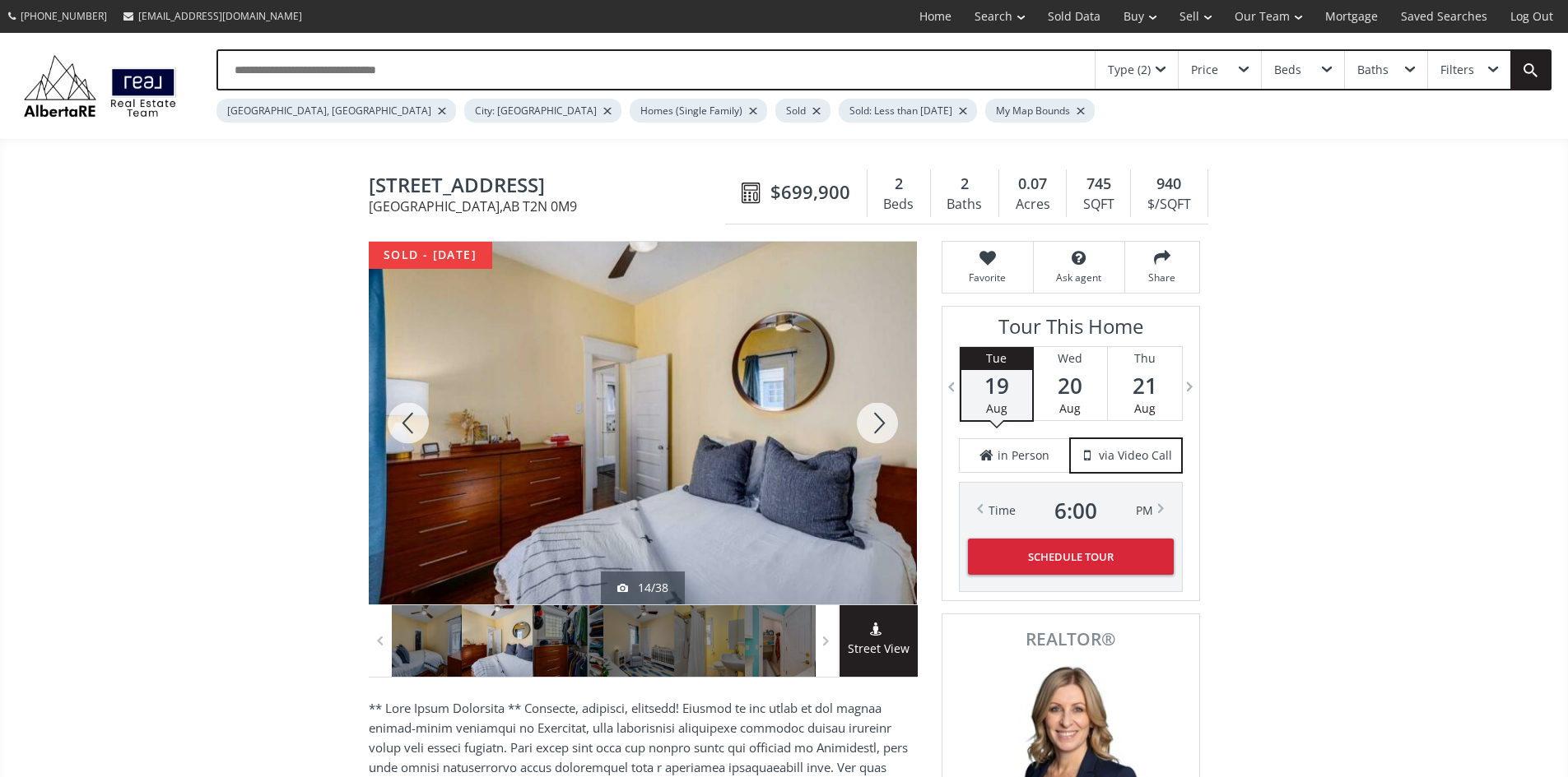
click at [875, 426] on div at bounding box center [877, 422] width 79 height 362
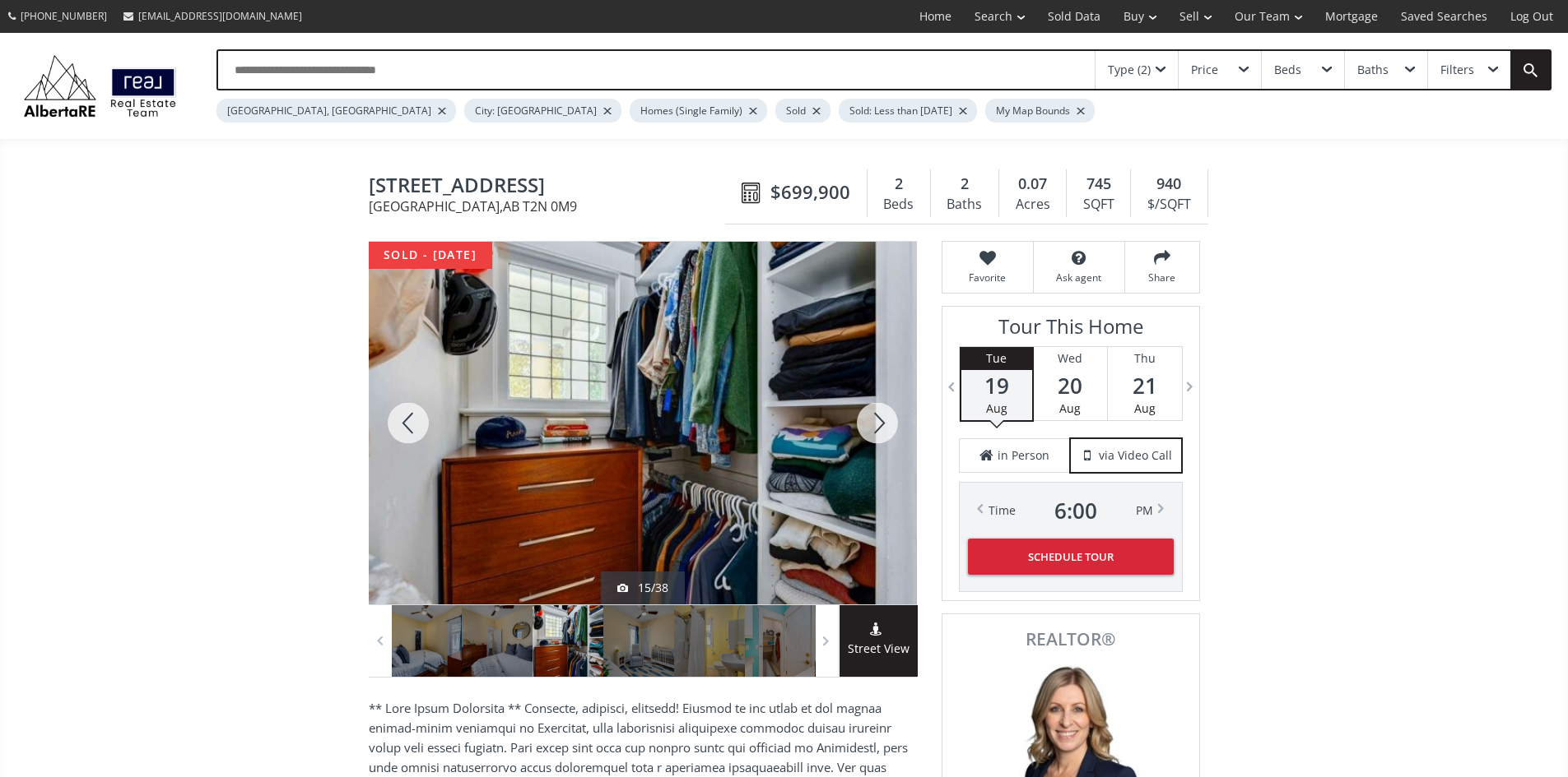
click at [875, 426] on div at bounding box center [877, 422] width 79 height 362
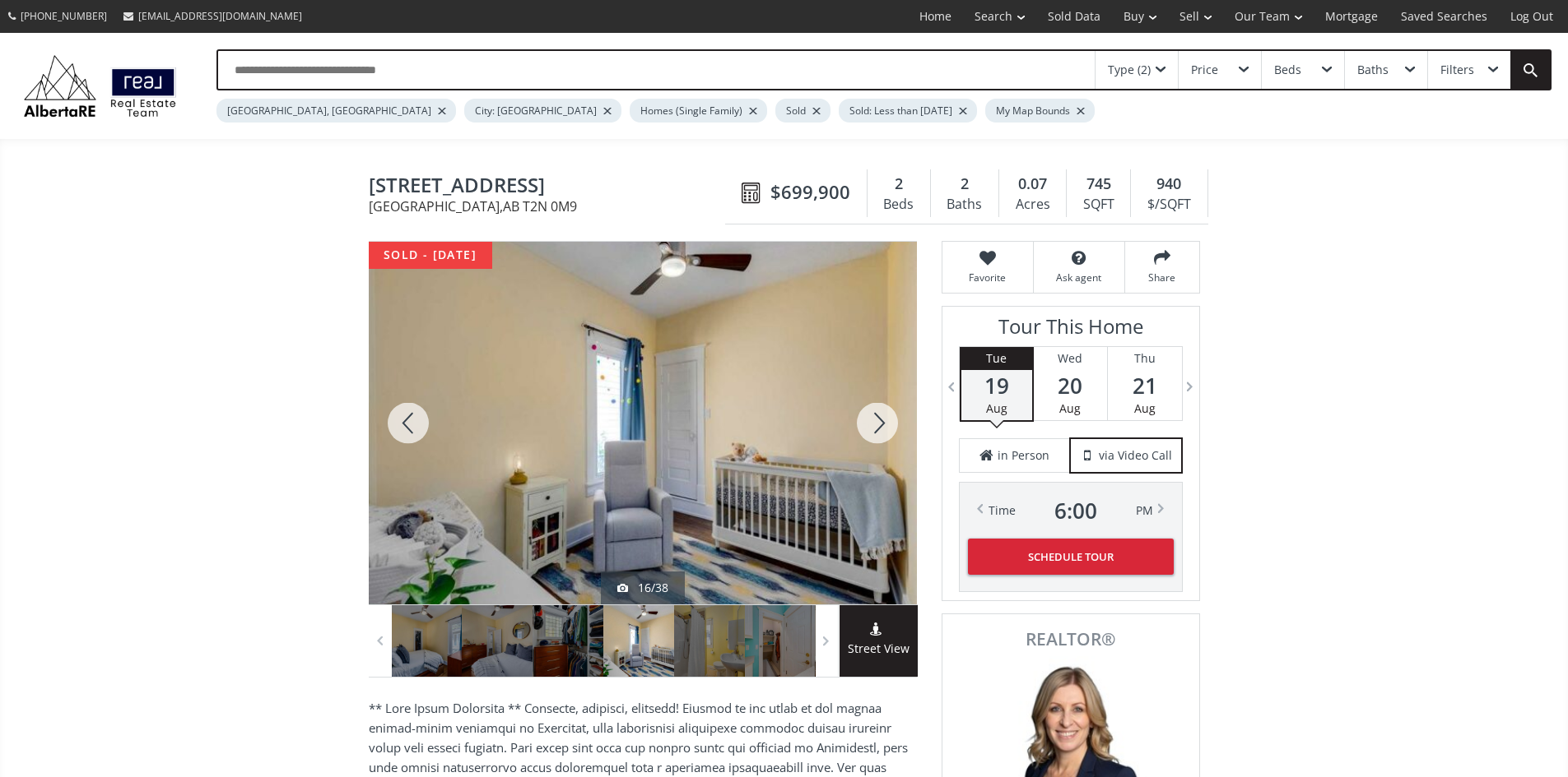
click at [875, 426] on div at bounding box center [877, 422] width 79 height 362
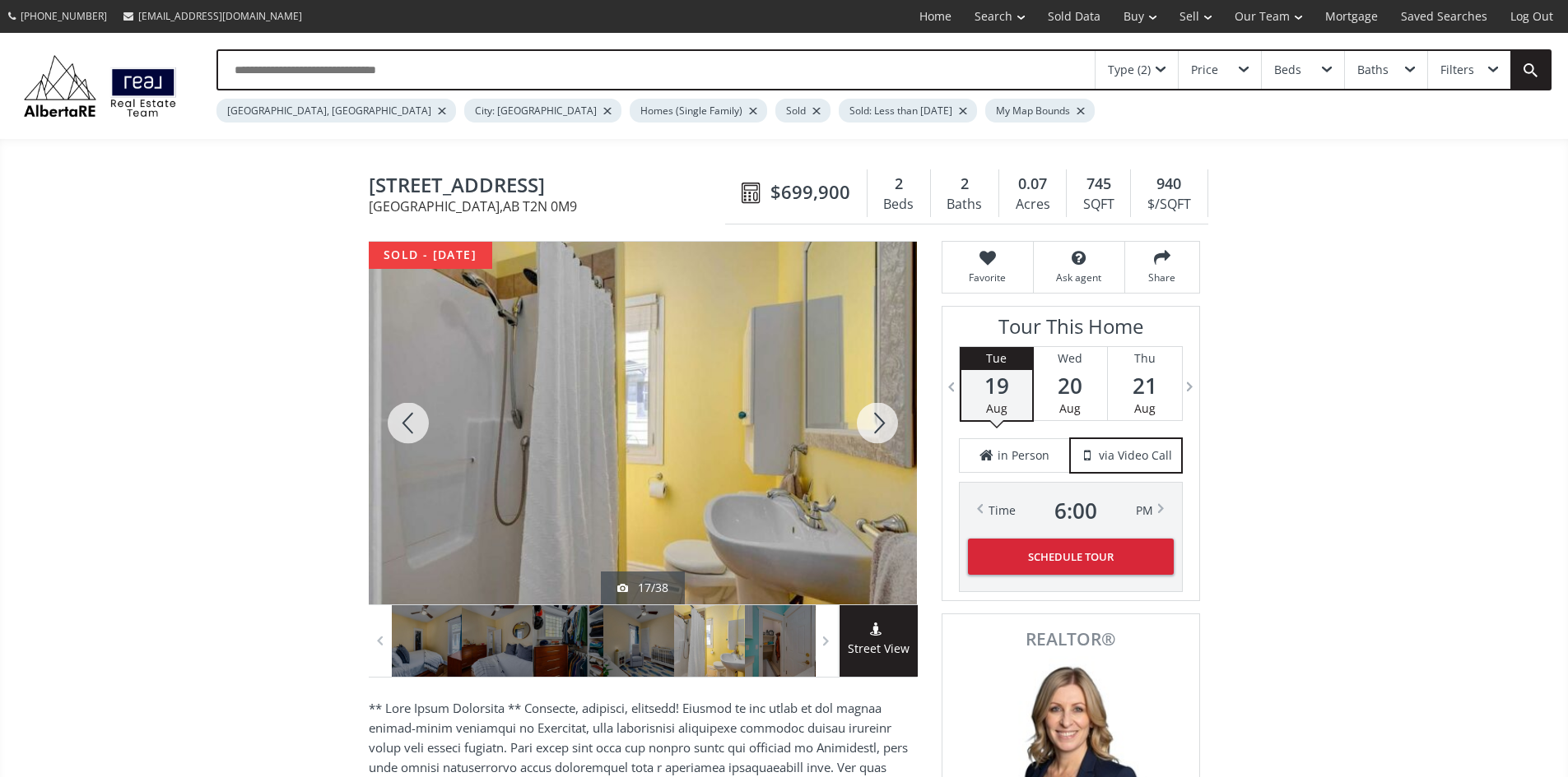
click at [875, 426] on div at bounding box center [877, 422] width 79 height 362
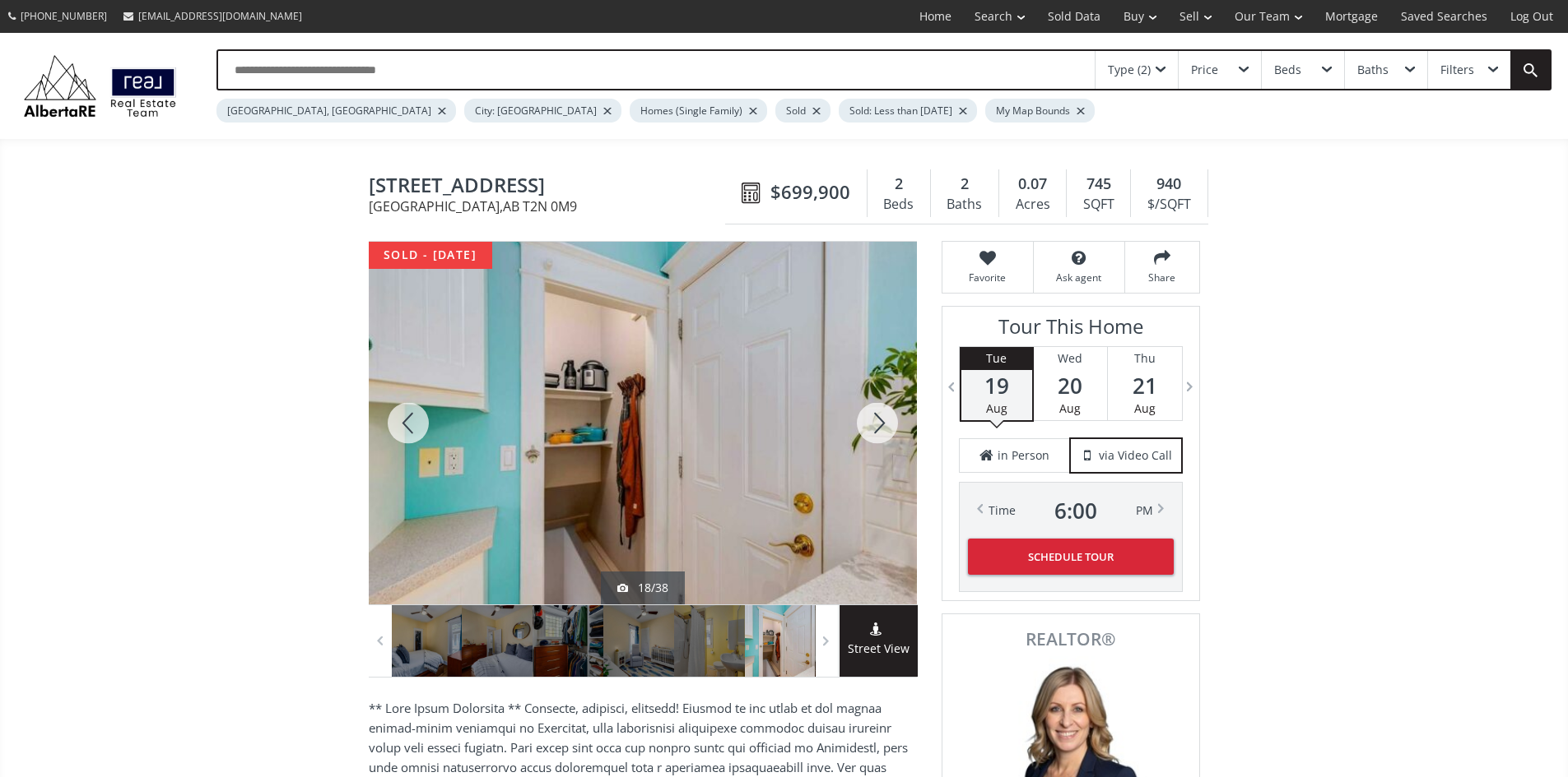
click at [875, 426] on div at bounding box center [877, 422] width 79 height 362
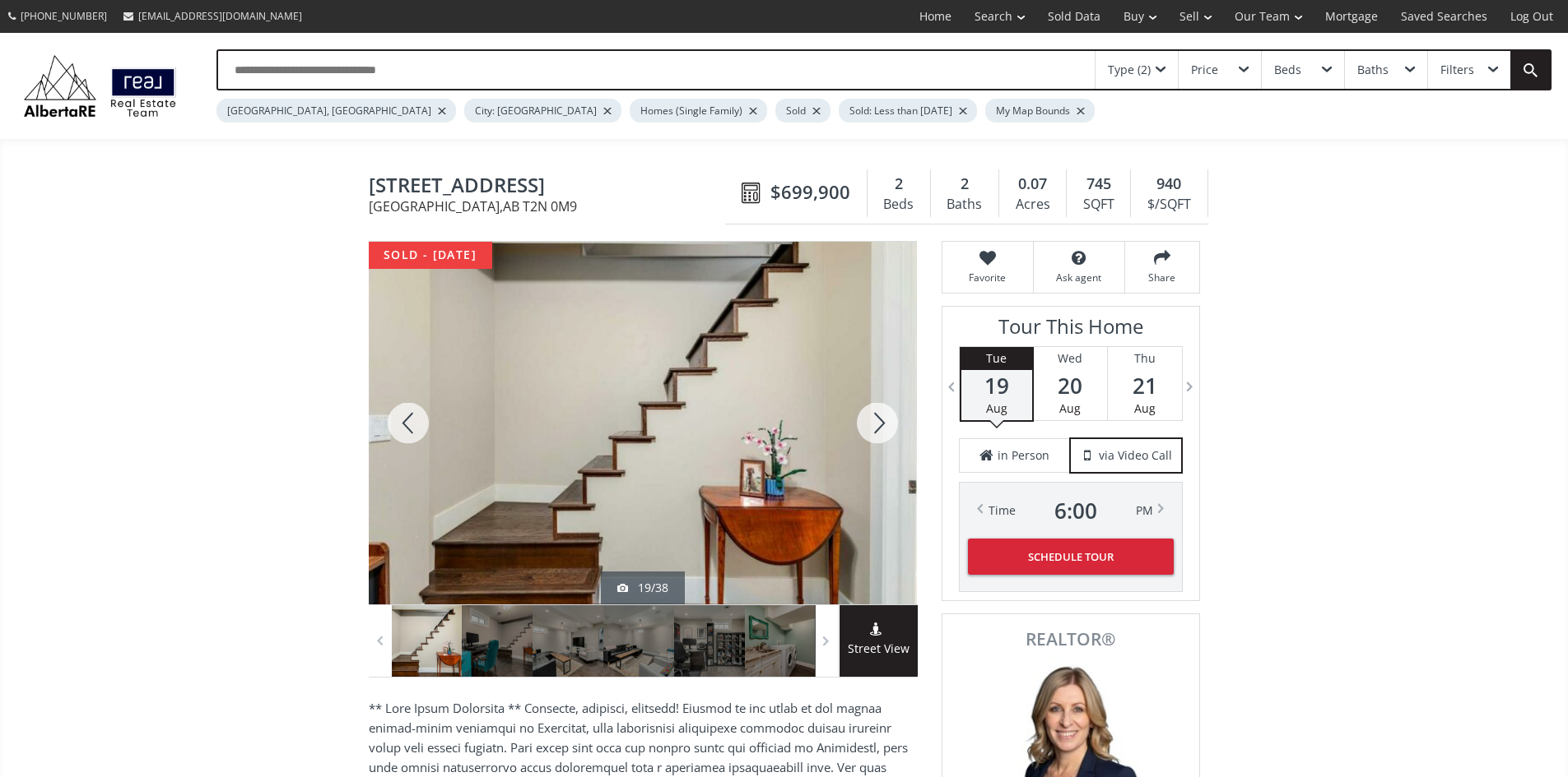
click at [875, 426] on div at bounding box center [877, 422] width 79 height 362
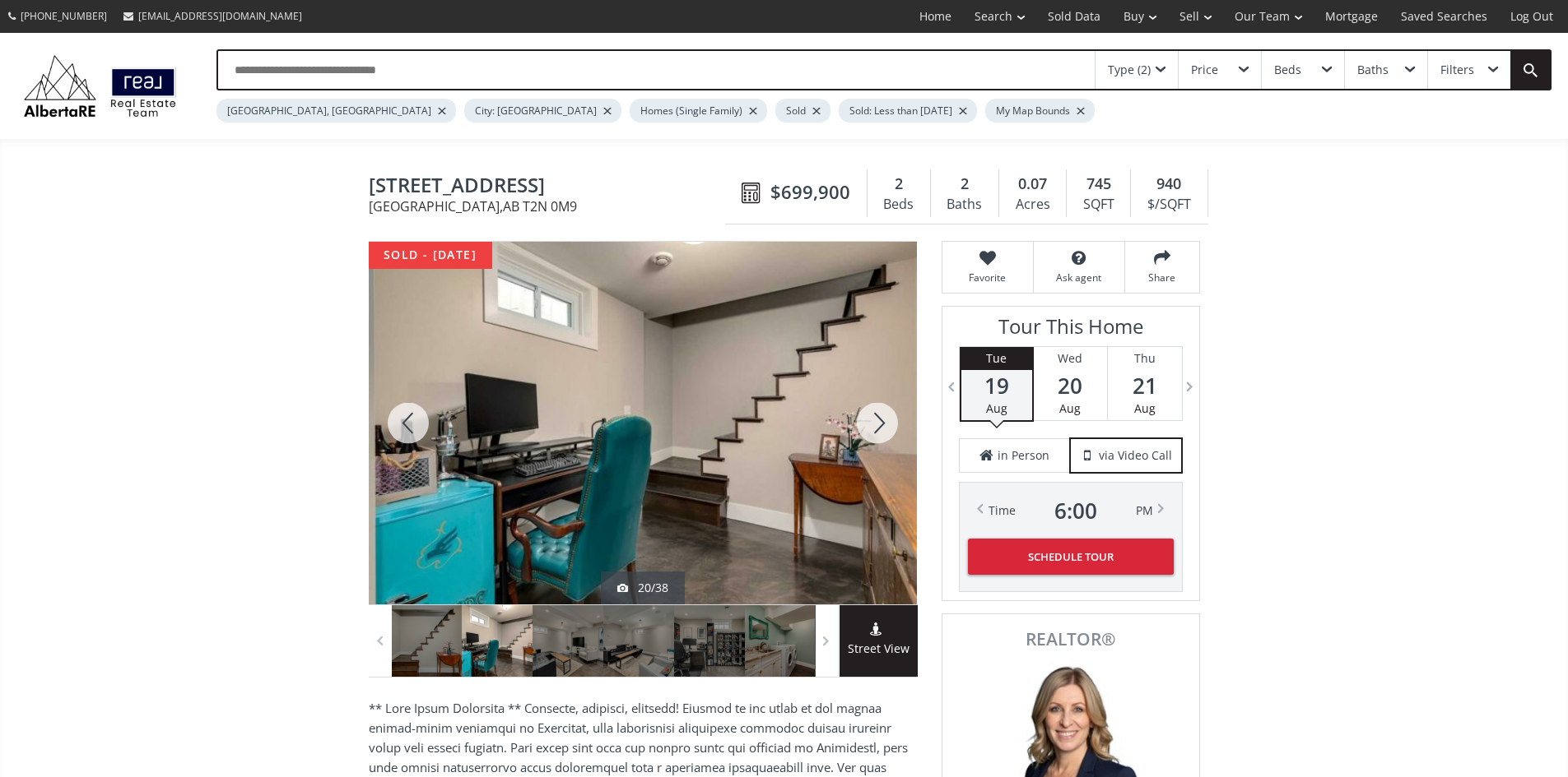
click at [875, 426] on div at bounding box center [877, 422] width 79 height 362
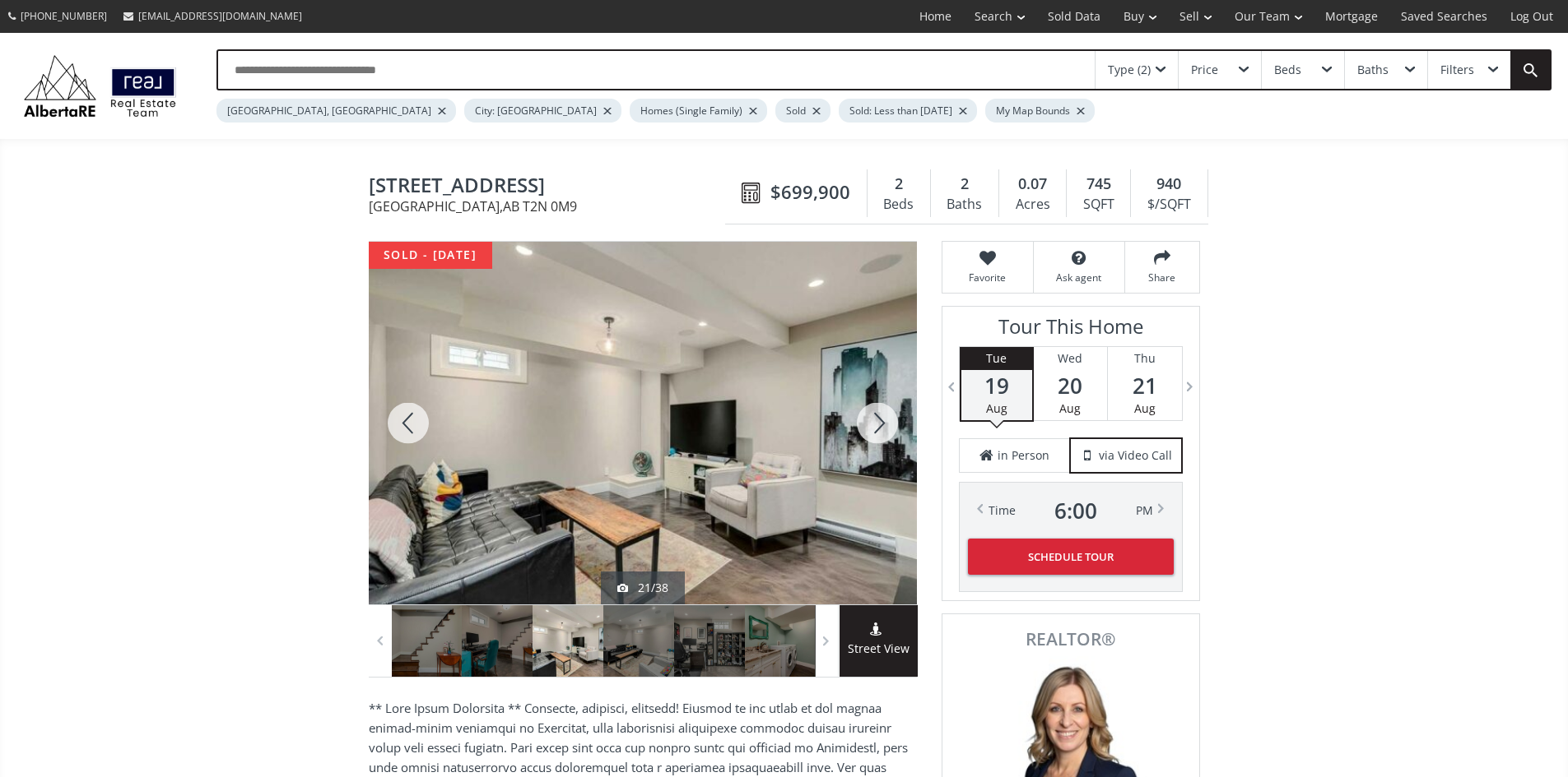
click at [875, 426] on div at bounding box center [877, 422] width 79 height 362
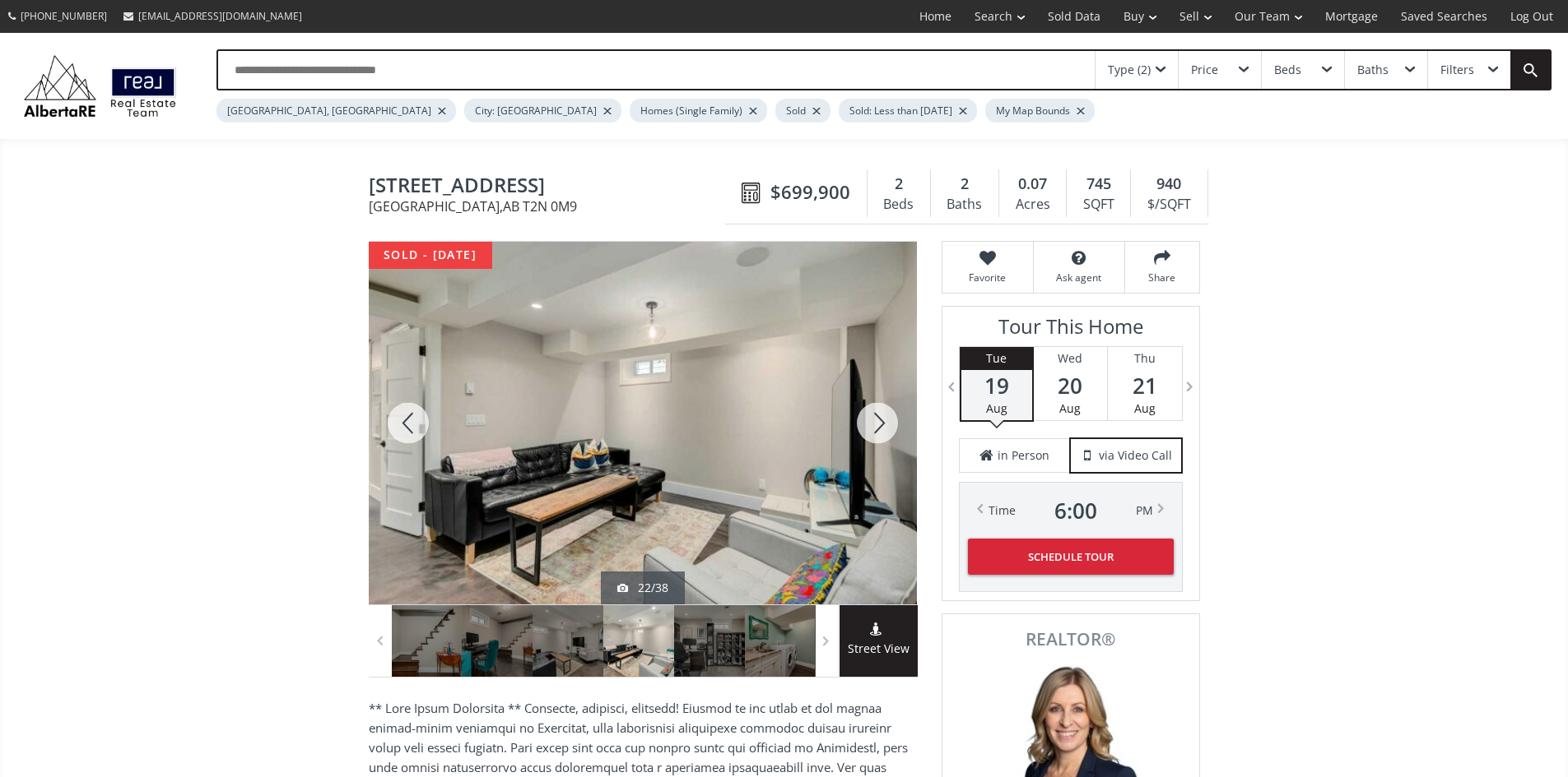
click at [875, 426] on div at bounding box center [877, 422] width 79 height 362
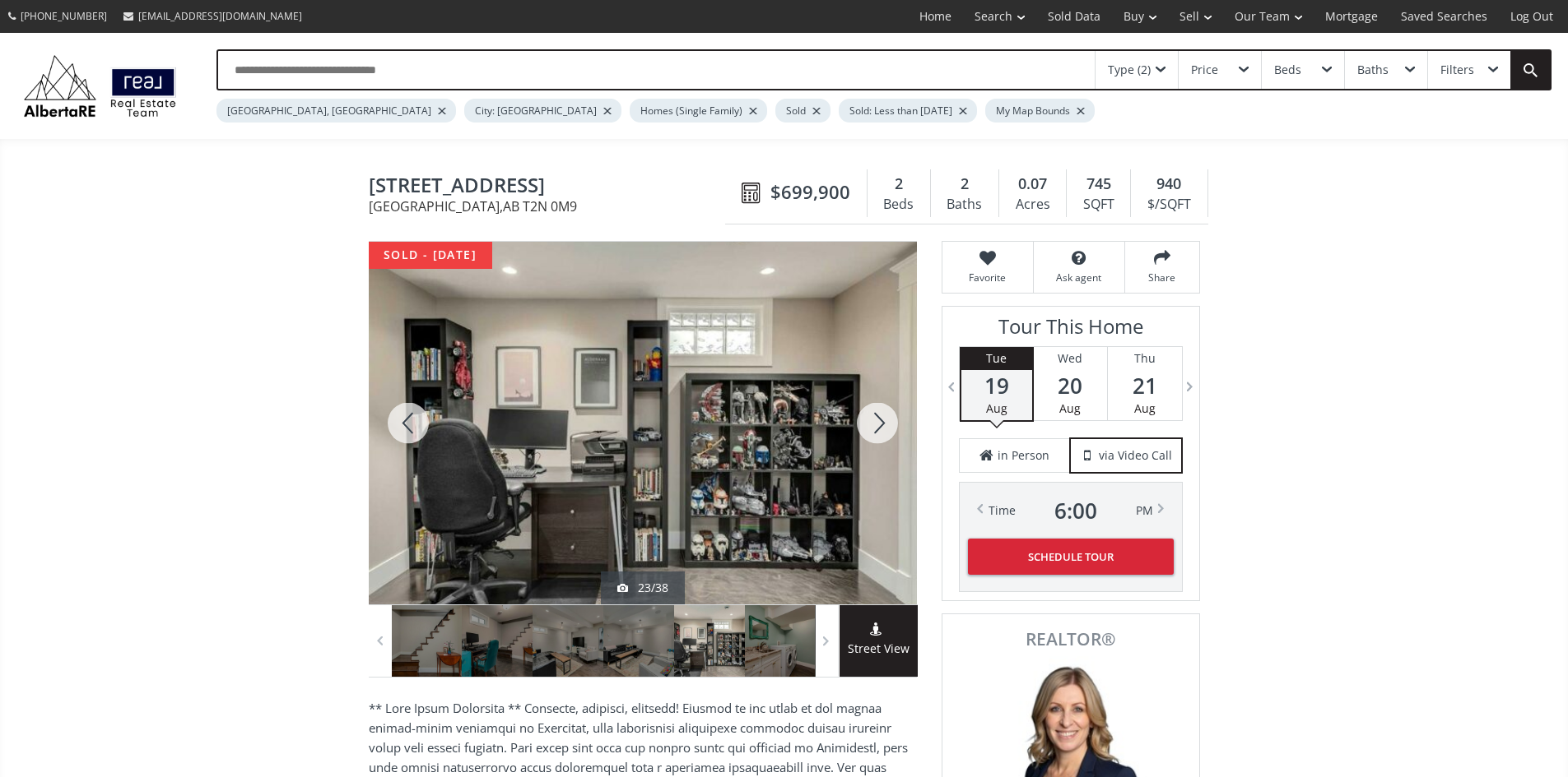
click at [875, 426] on div at bounding box center [877, 422] width 79 height 362
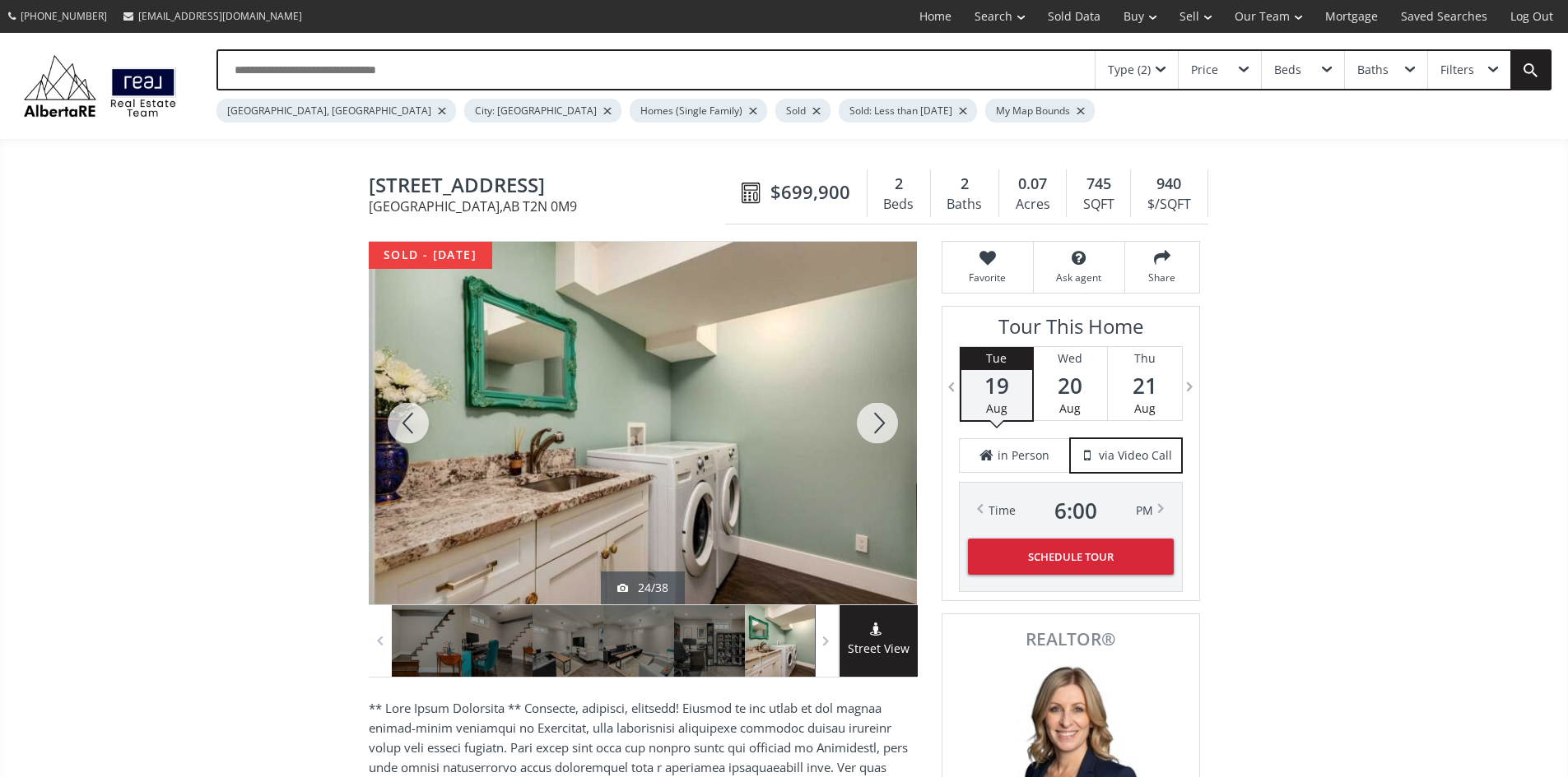
click at [875, 426] on div at bounding box center [877, 422] width 79 height 362
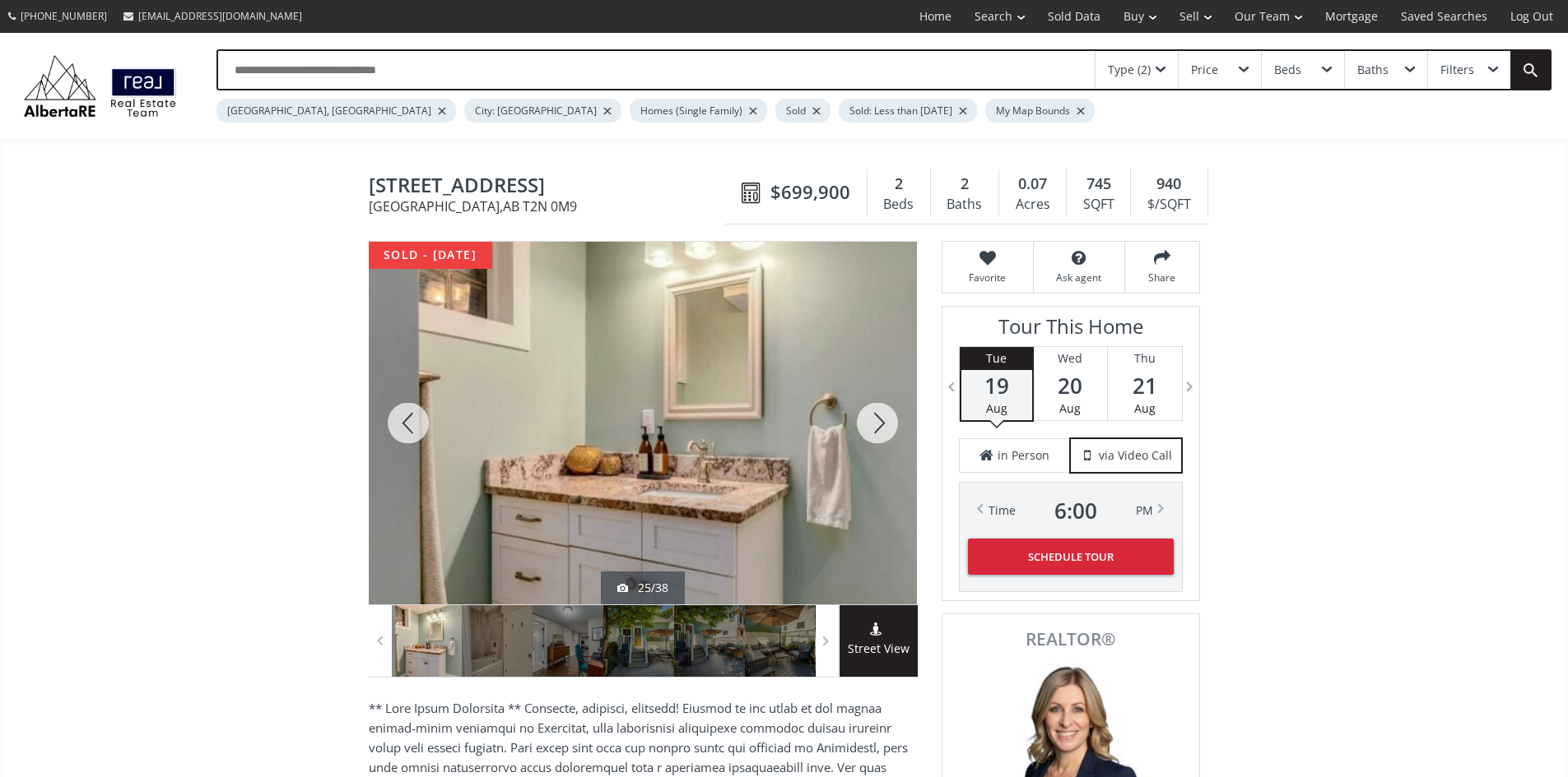
click at [875, 426] on div at bounding box center [877, 422] width 79 height 362
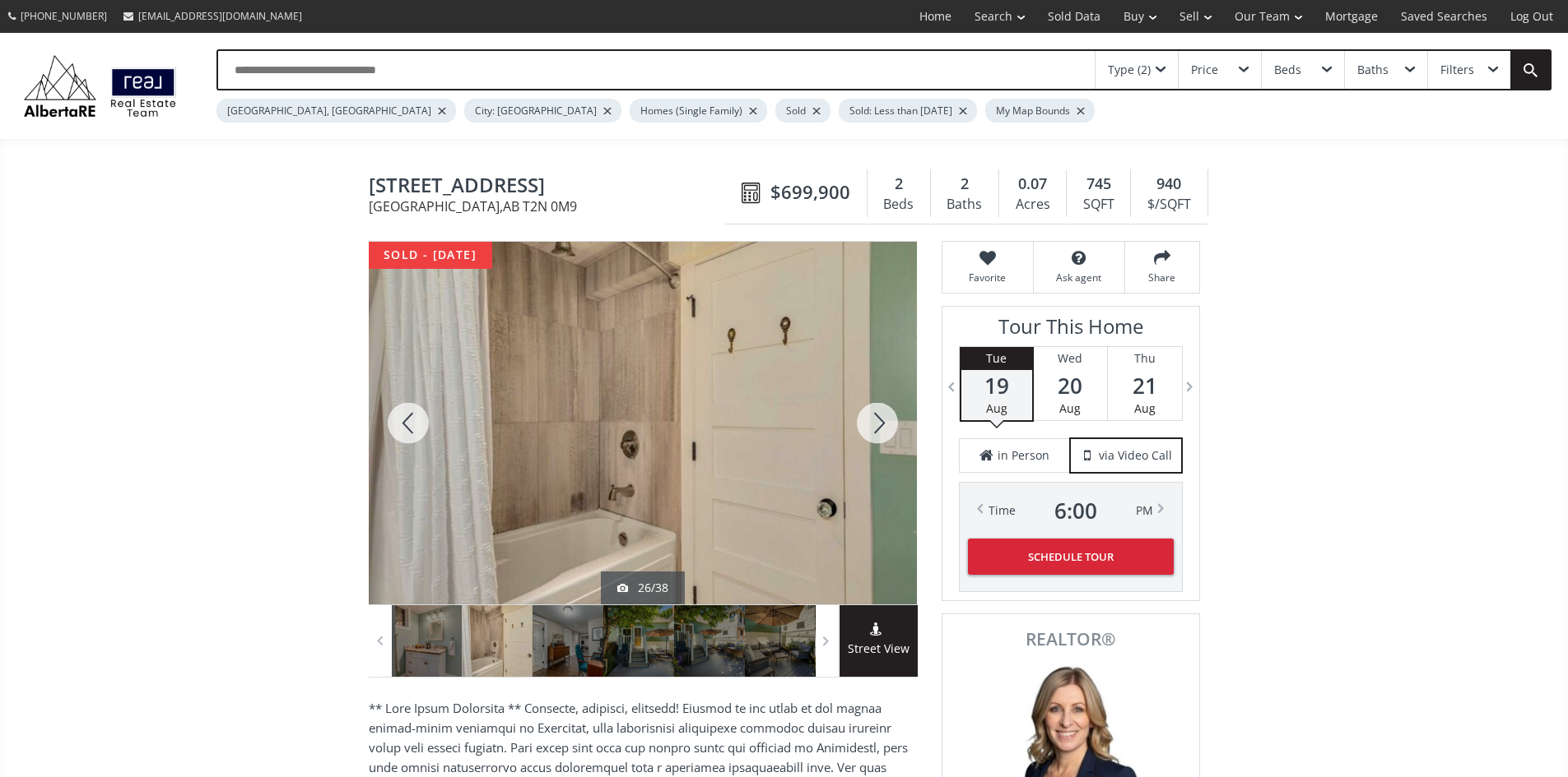
click at [875, 426] on div at bounding box center [877, 422] width 79 height 362
